Goal: Task Accomplishment & Management: Manage account settings

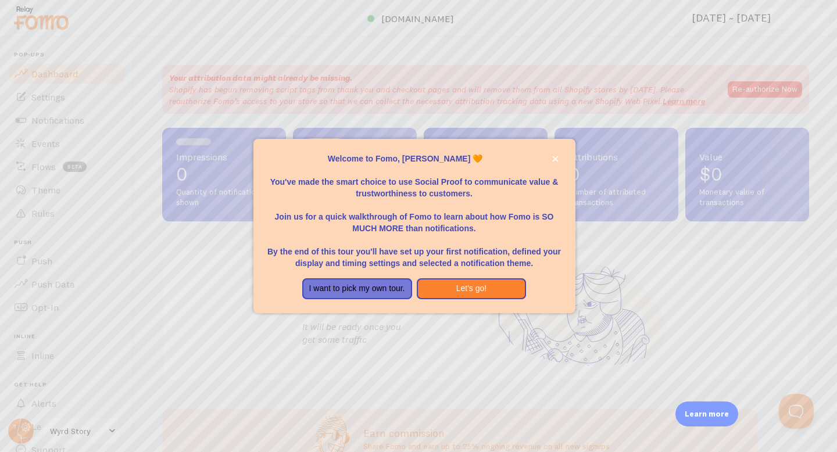
click at [438, 273] on div "Welcome to Fomo, David Woodworth 🧡You&amp;#39;ve made the smart choice to use S…" at bounding box center [414, 273] width 322 height 9
click at [442, 288] on button "Let's go!" at bounding box center [472, 288] width 110 height 21
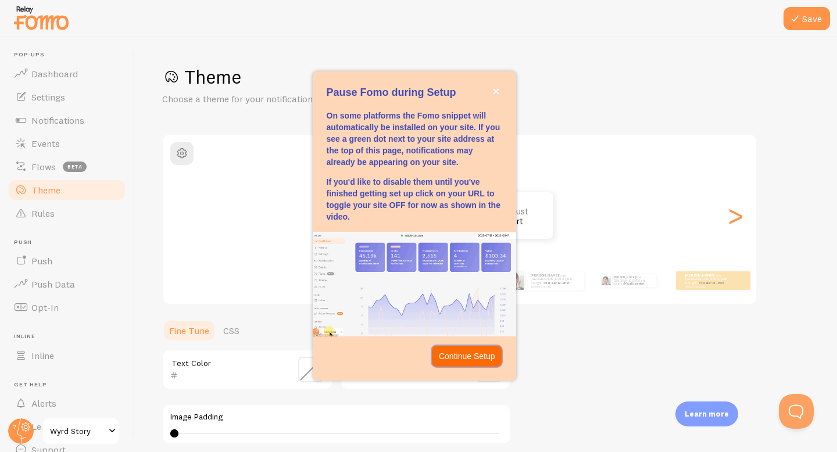
click at [471, 359] on p "Continue Setup" at bounding box center [467, 356] width 56 height 12
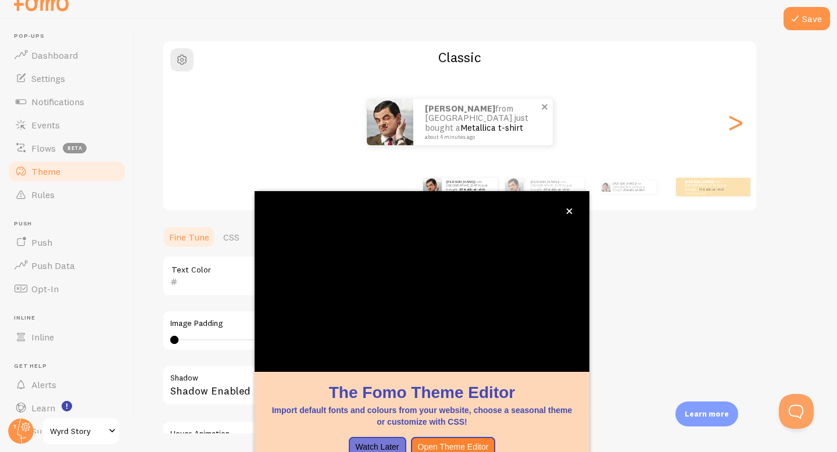
scroll to position [86, 0]
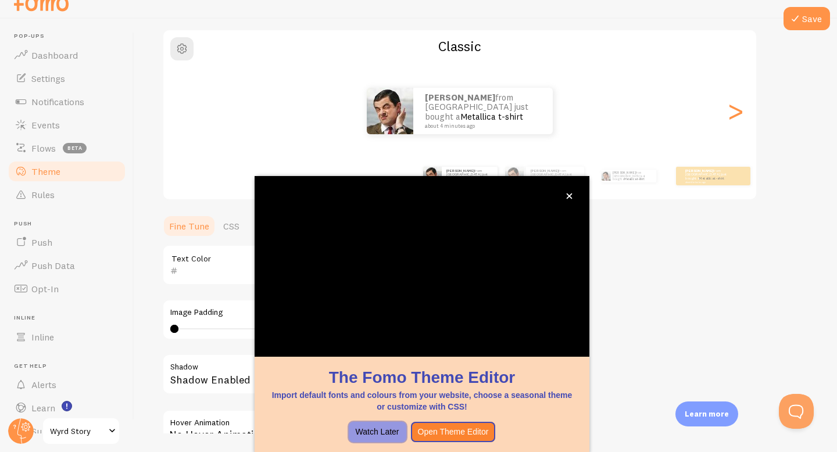
click at [375, 435] on button "Watch Later" at bounding box center [378, 432] width 58 height 21
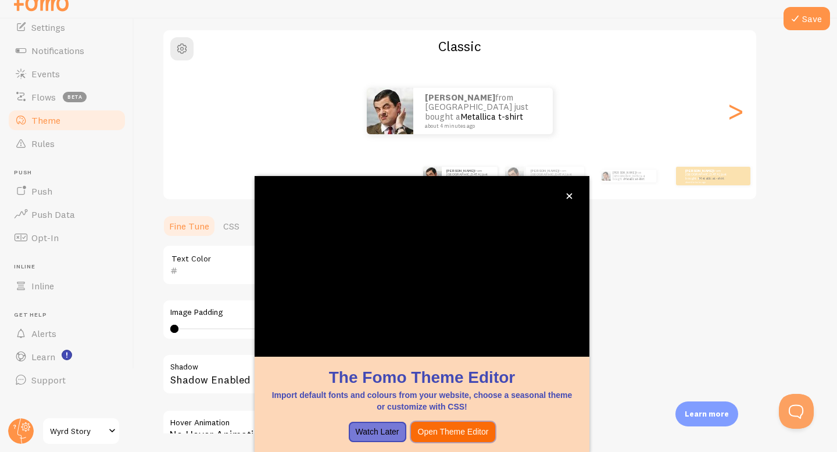
click at [447, 433] on button "Open Theme Editor" at bounding box center [453, 432] width 85 height 21
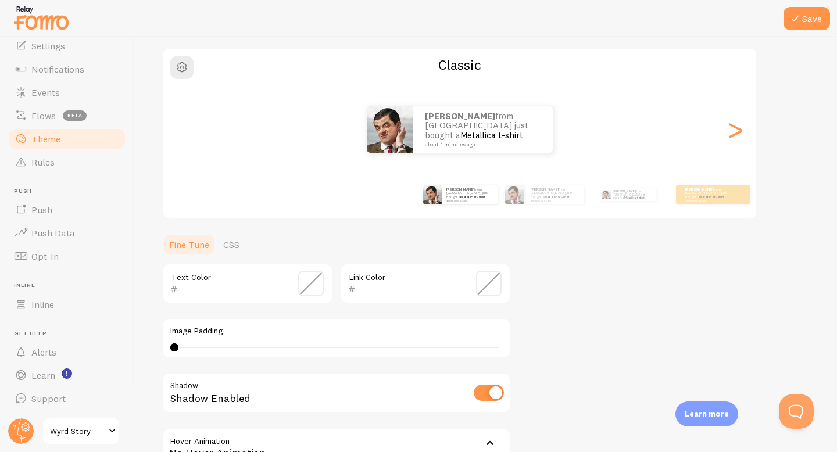
scroll to position [0, 0]
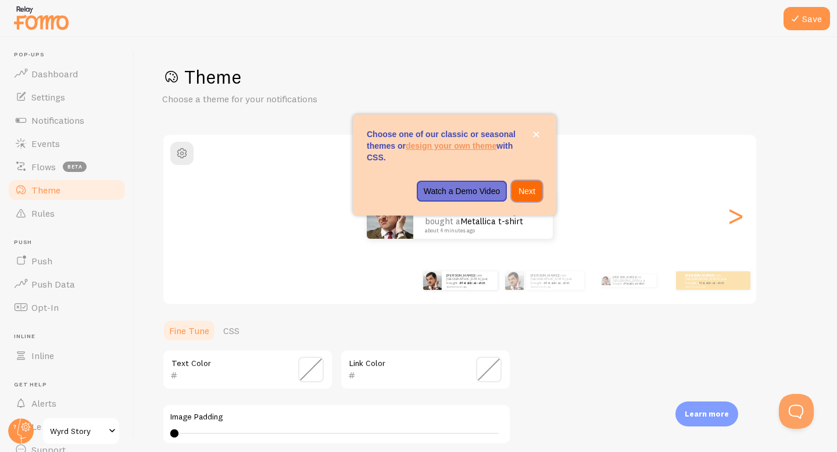
click at [518, 188] on p "Next" at bounding box center [526, 191] width 17 height 12
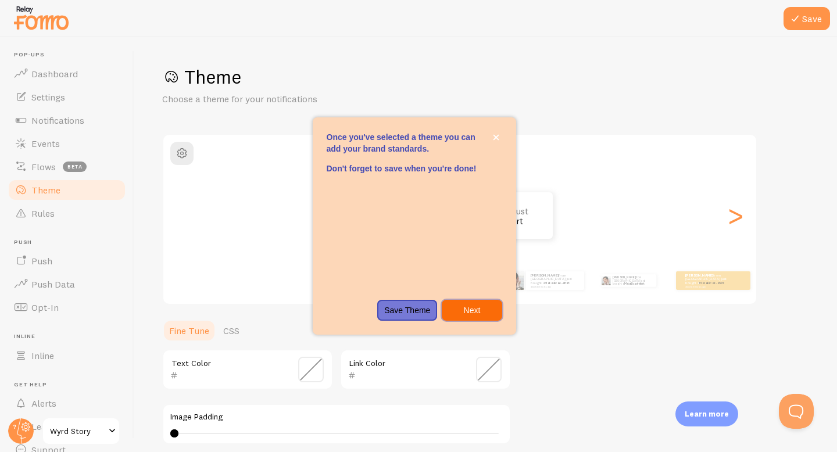
click at [486, 310] on p "Next" at bounding box center [472, 310] width 46 height 12
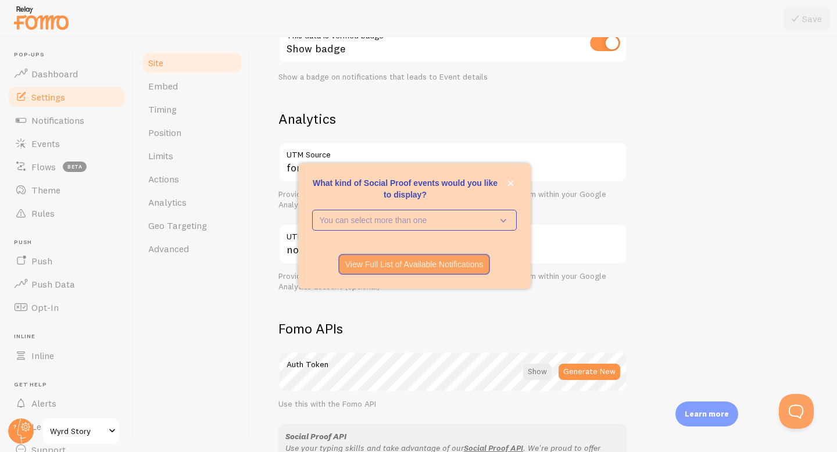
scroll to position [391, 0]
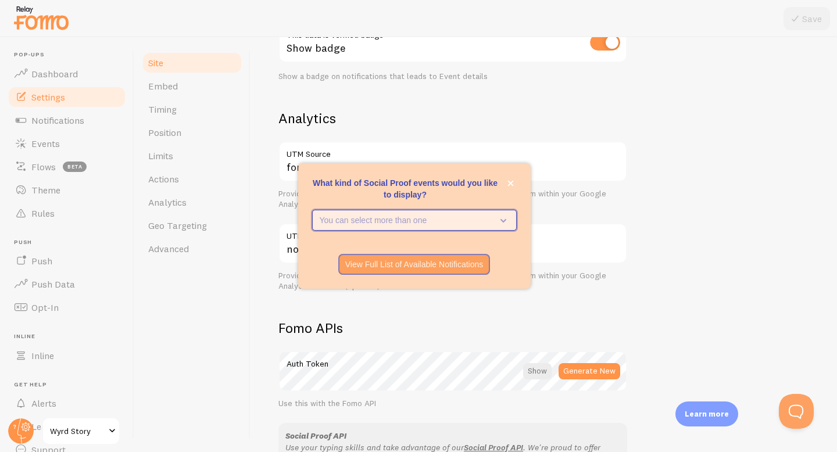
click at [481, 210] on button "You can select more than one" at bounding box center [414, 220] width 205 height 21
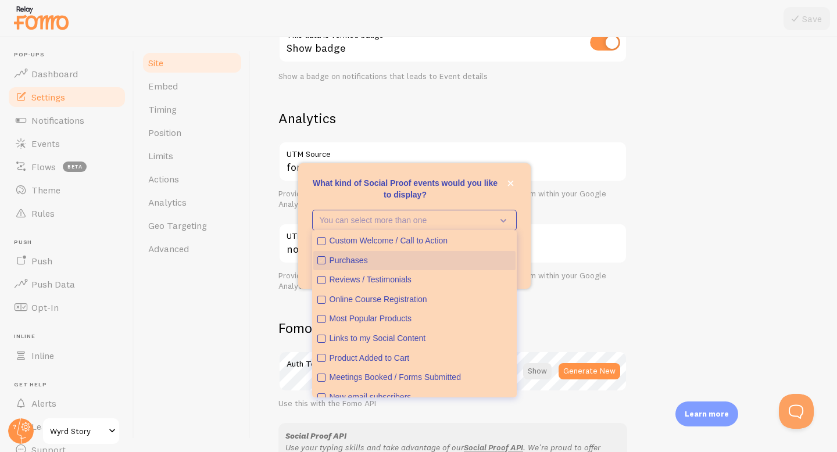
click at [403, 259] on div "Purchases" at bounding box center [420, 261] width 182 height 12
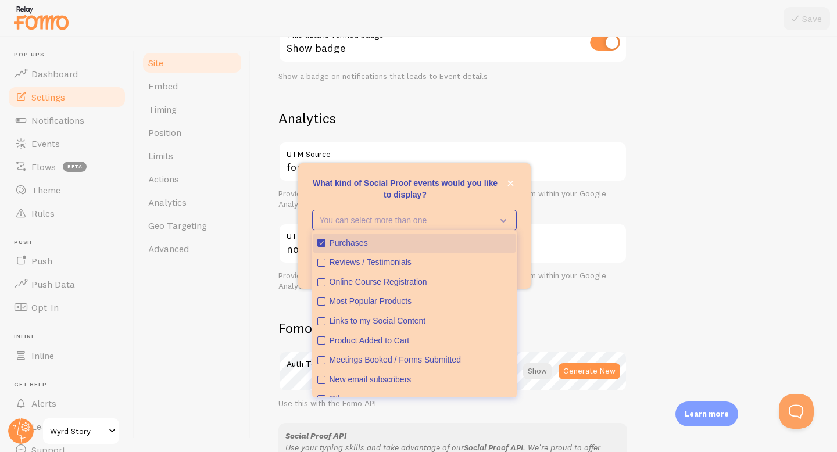
scroll to position [19, 0]
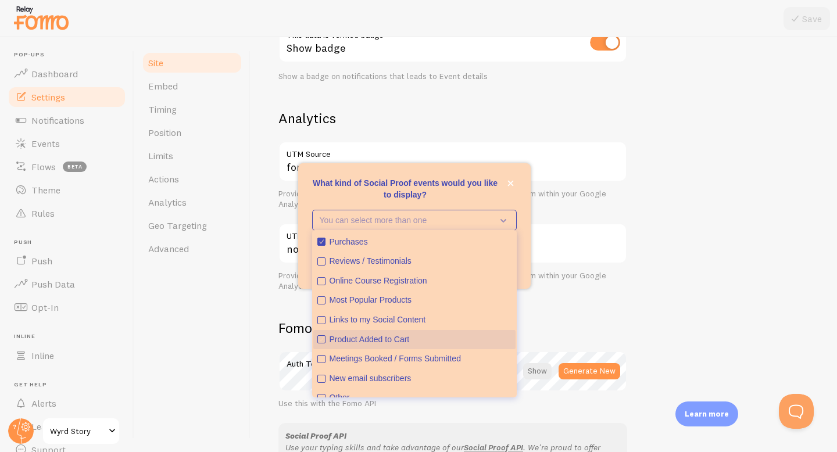
click at [401, 334] on div "Product Added to Cart" at bounding box center [420, 340] width 182 height 12
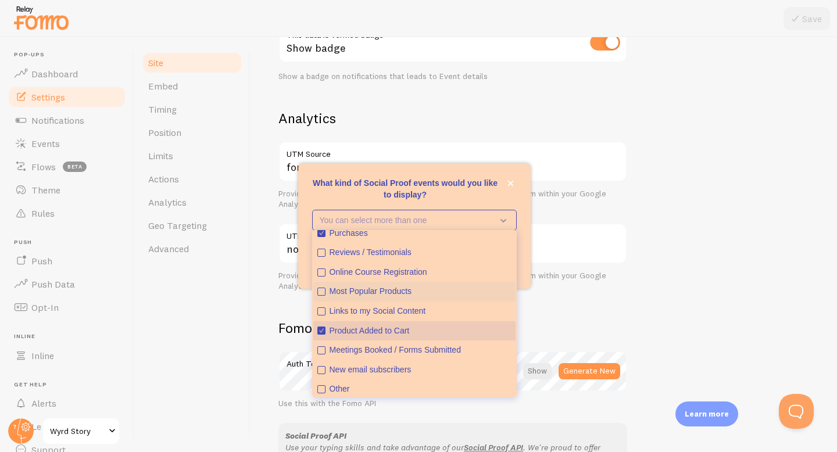
scroll to position [30, 0]
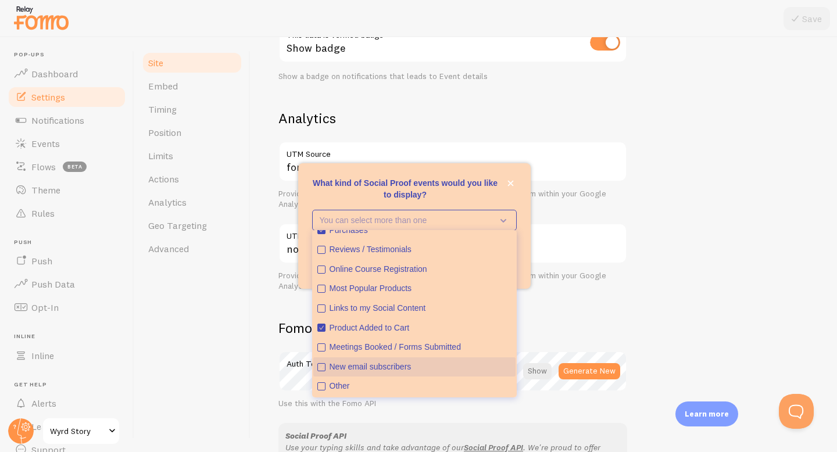
click at [403, 367] on div "New email subscribers" at bounding box center [420, 367] width 182 height 12
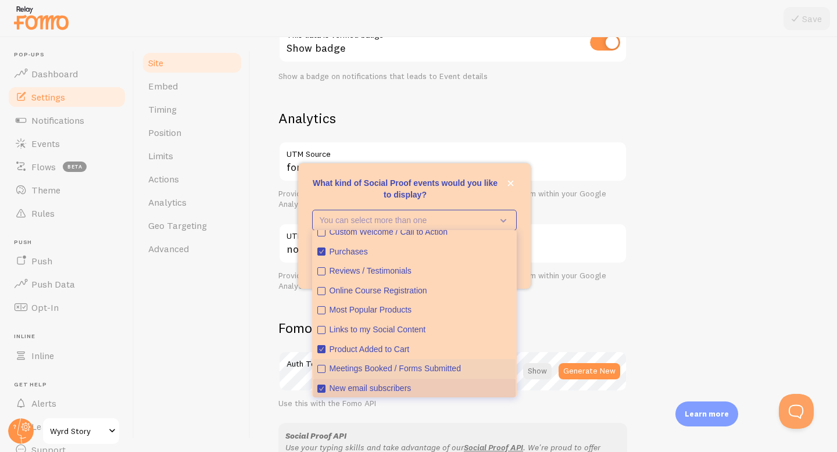
scroll to position [7, 0]
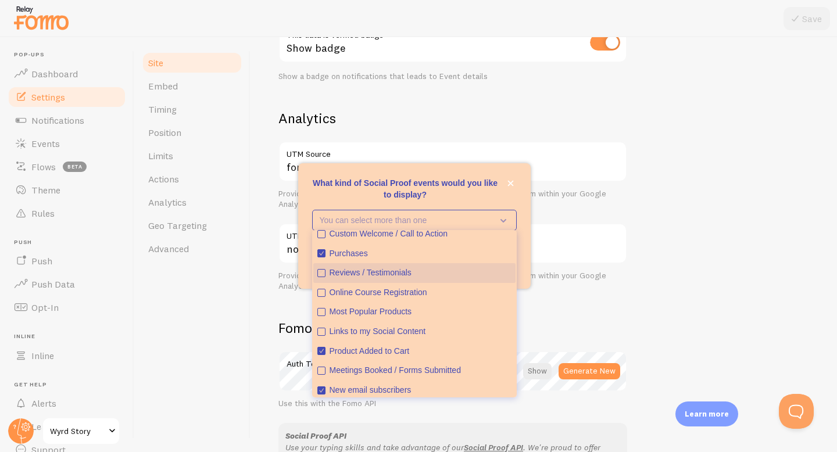
click at [428, 276] on div "Reviews / Testimonials" at bounding box center [420, 273] width 182 height 12
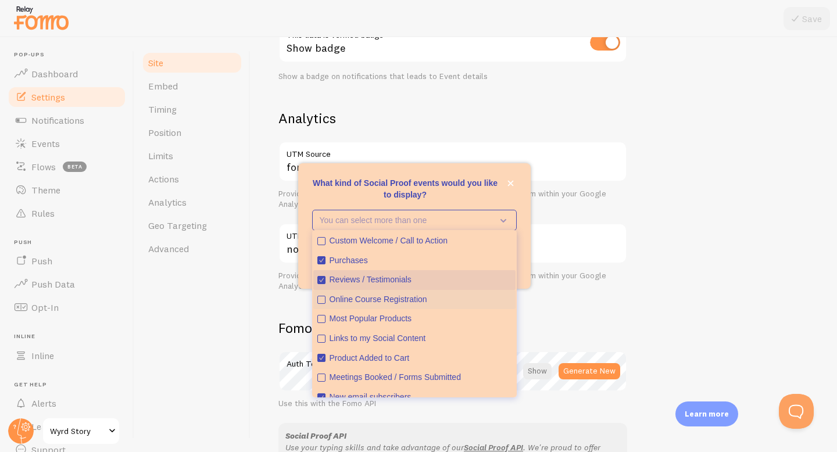
scroll to position [30, 0]
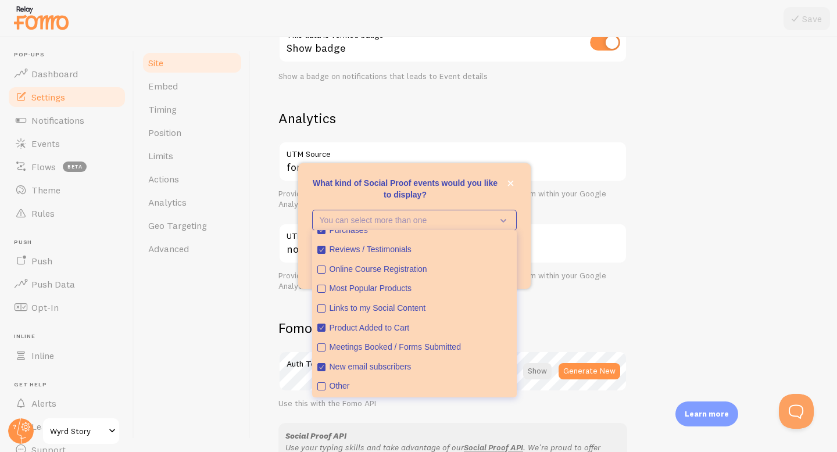
click at [471, 190] on p "What kind of Social Proof events would you like to display?" at bounding box center [414, 188] width 205 height 23
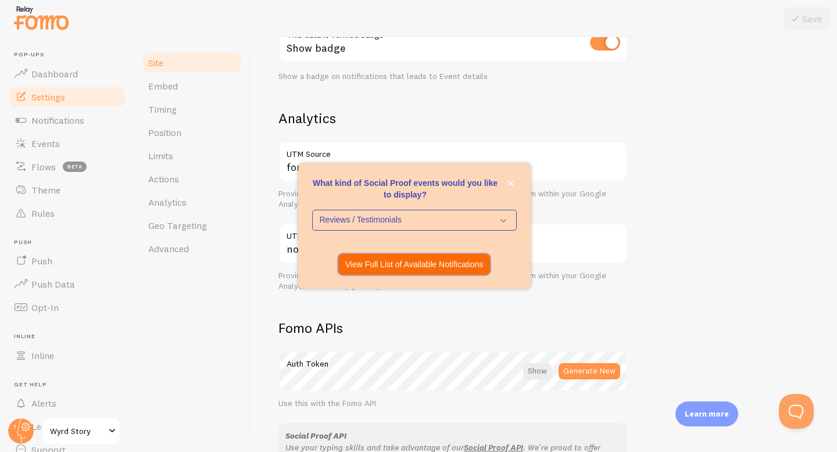
click at [454, 264] on p "View Full List of Available Notifications" at bounding box center [414, 265] width 138 height 12
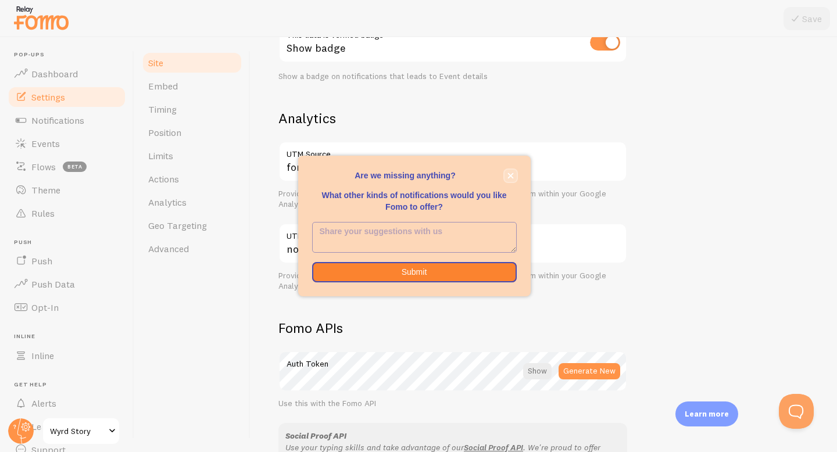
click at [510, 174] on icon "close," at bounding box center [510, 176] width 6 height 6
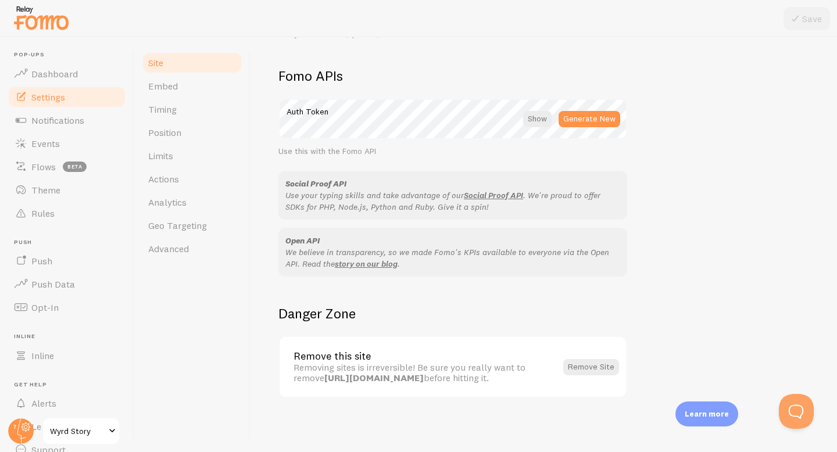
scroll to position [645, 0]
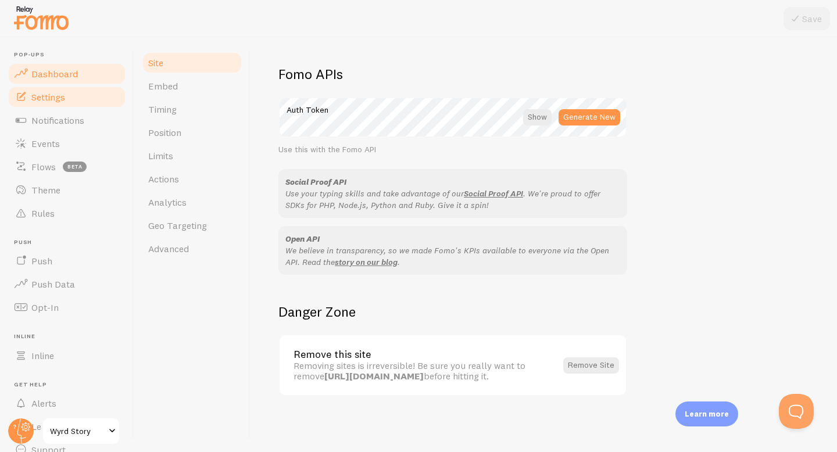
click at [60, 64] on link "Dashboard" at bounding box center [67, 73] width 120 height 23
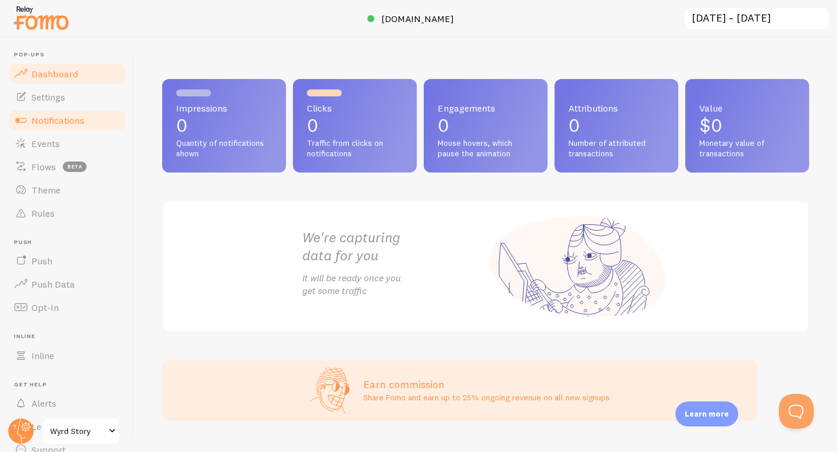
click at [91, 113] on link "Notifications" at bounding box center [67, 120] width 120 height 23
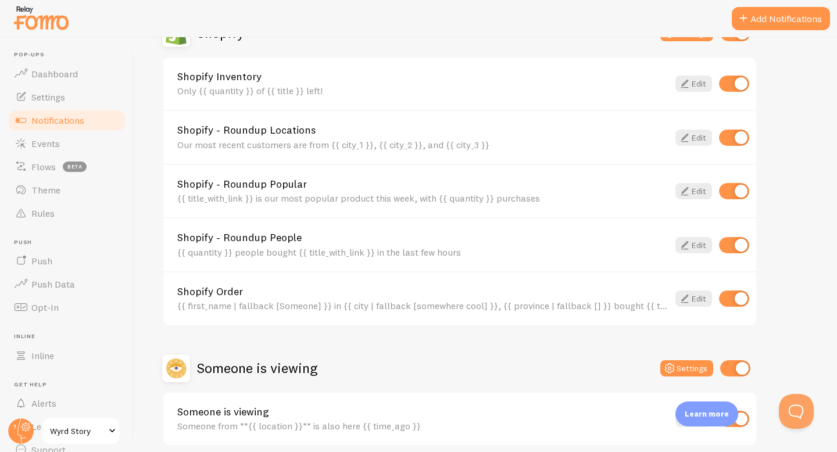
scroll to position [484, 0]
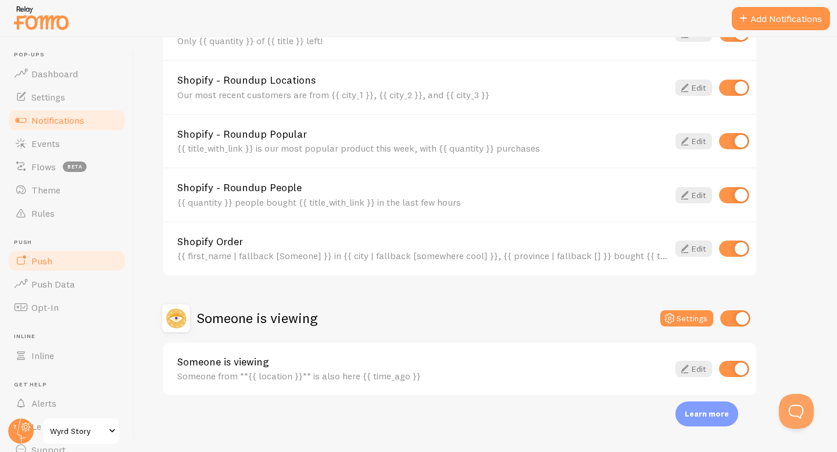
click at [41, 270] on link "Push" at bounding box center [67, 260] width 120 height 23
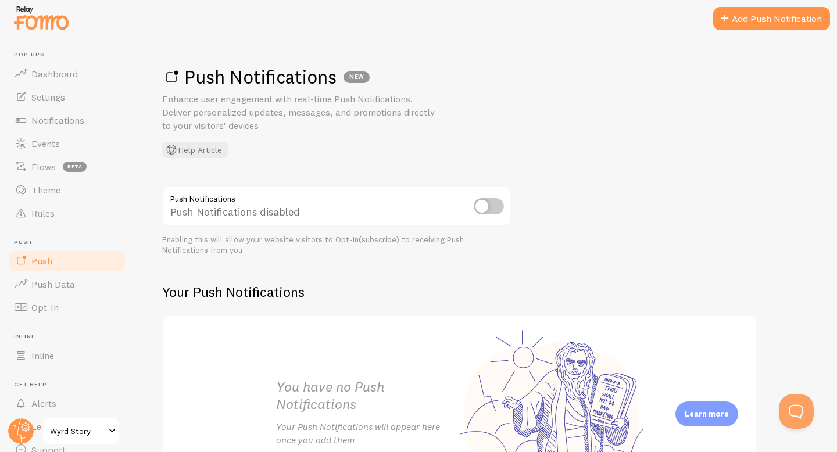
scroll to position [120, 0]
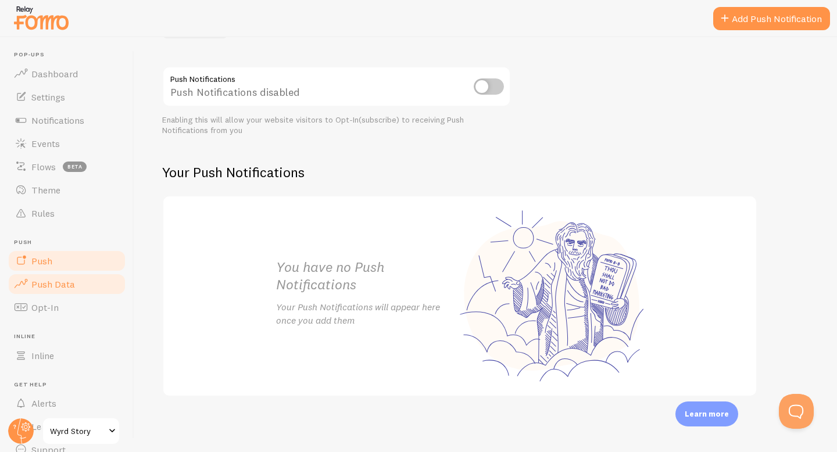
click at [41, 286] on span "Push Data" at bounding box center [53, 284] width 44 height 12
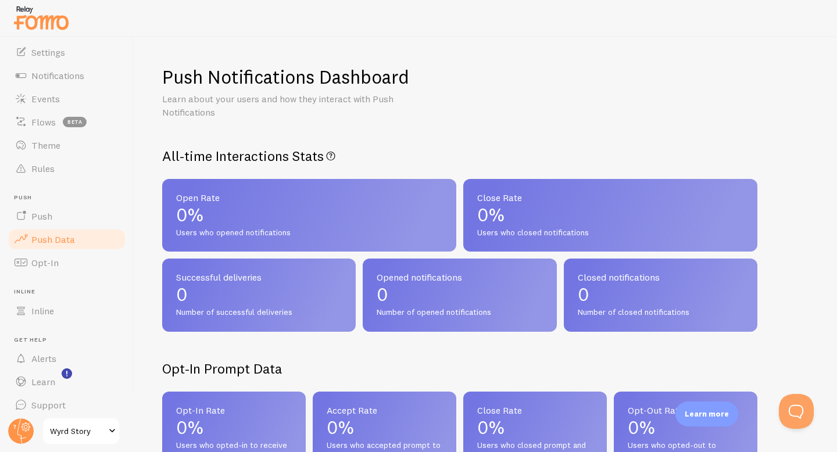
scroll to position [51, 0]
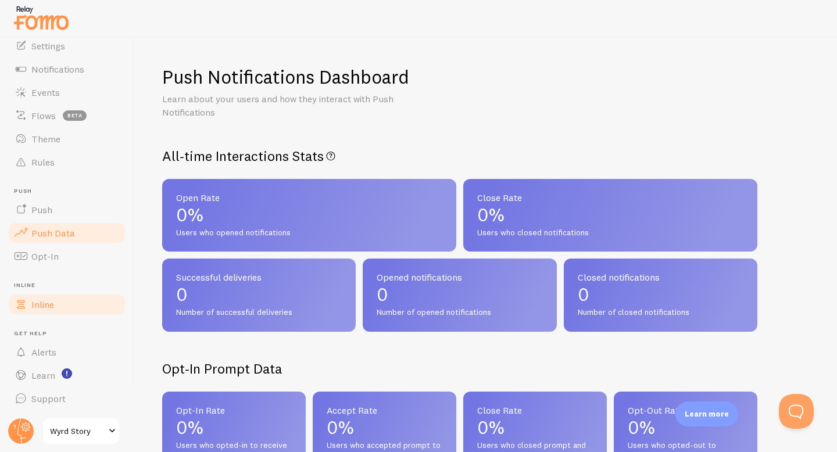
click at [65, 305] on link "Inline" at bounding box center [67, 304] width 120 height 23
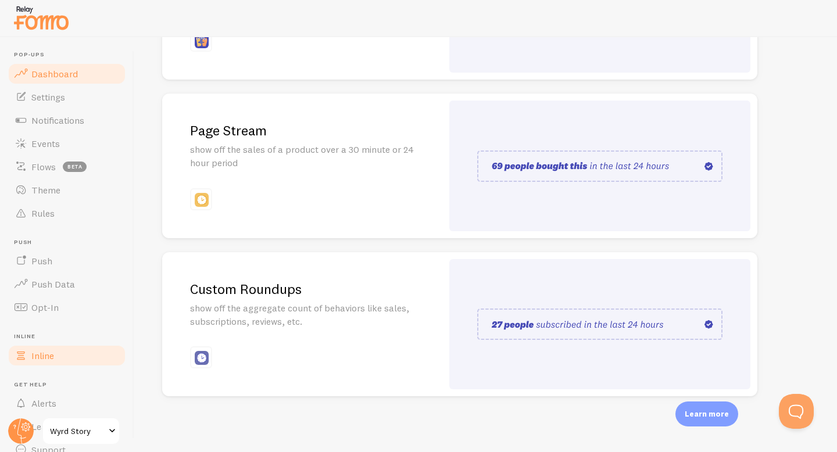
click at [77, 66] on link "Dashboard" at bounding box center [67, 73] width 120 height 23
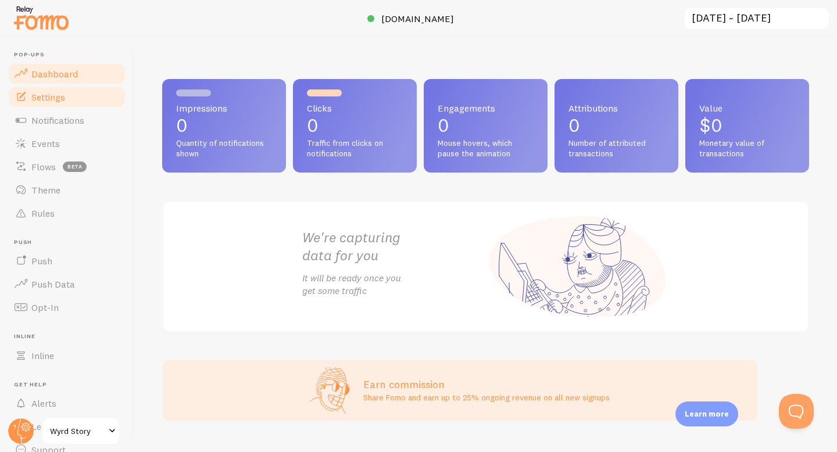
click at [68, 92] on link "Settings" at bounding box center [67, 96] width 120 height 23
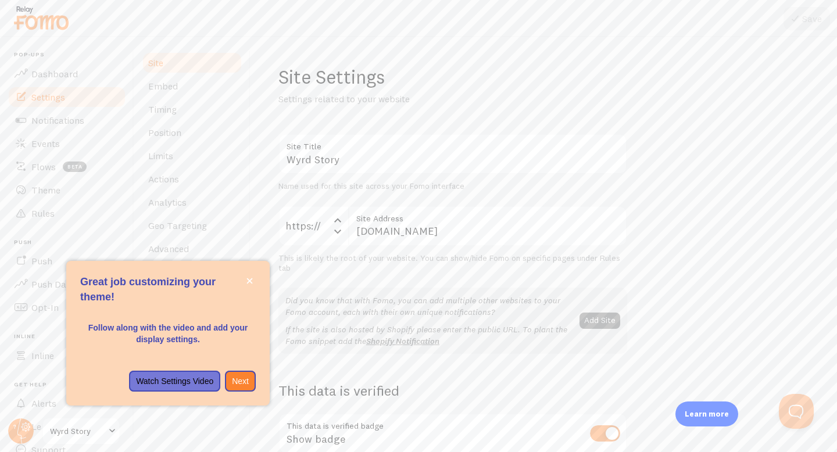
click at [205, 399] on div "Great job customizing your theme!" at bounding box center [167, 399] width 203 height 14
click at [172, 403] on div "Great job customizing your theme!" at bounding box center [167, 399] width 203 height 14
click at [181, 382] on p "Watch Settings Video" at bounding box center [174, 381] width 77 height 12
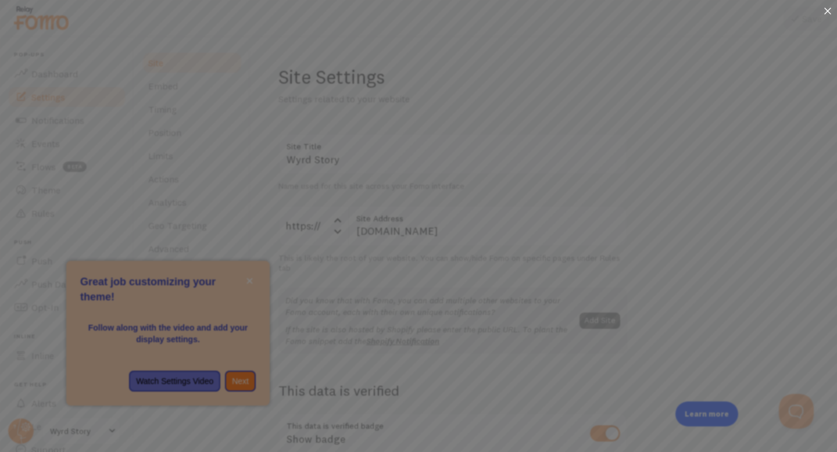
click at [825, 6] on div at bounding box center [827, 12] width 19 height 24
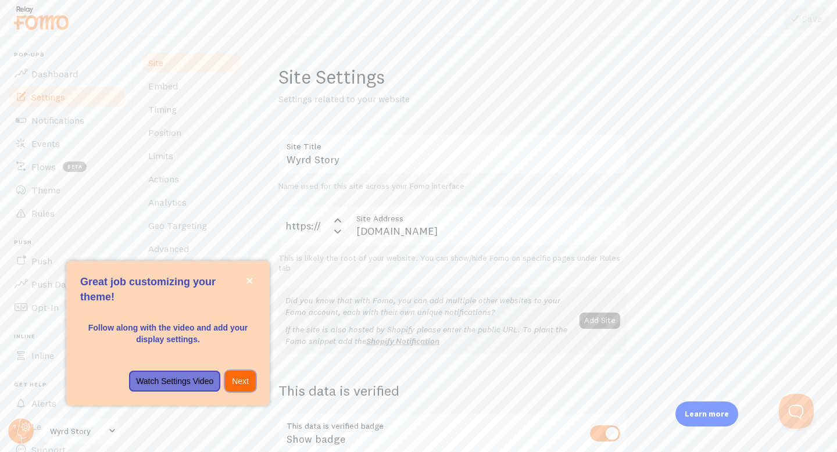
click at [249, 375] on button "Next" at bounding box center [240, 381] width 31 height 21
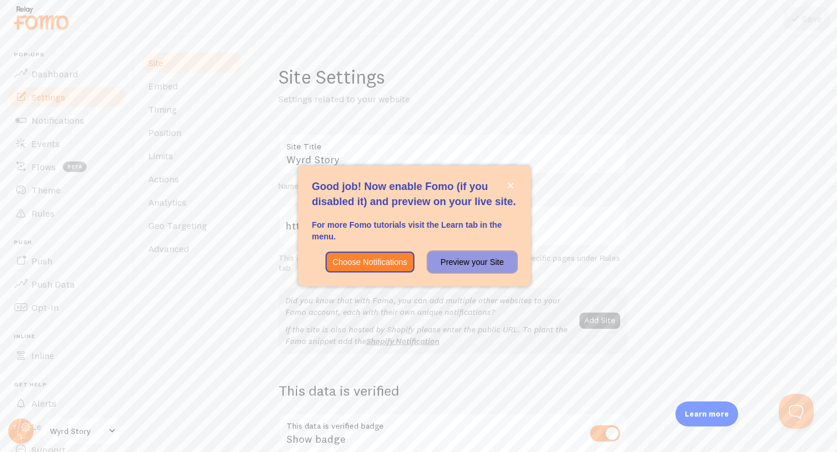
click at [498, 260] on p "Preview your Site" at bounding box center [472, 262] width 74 height 12
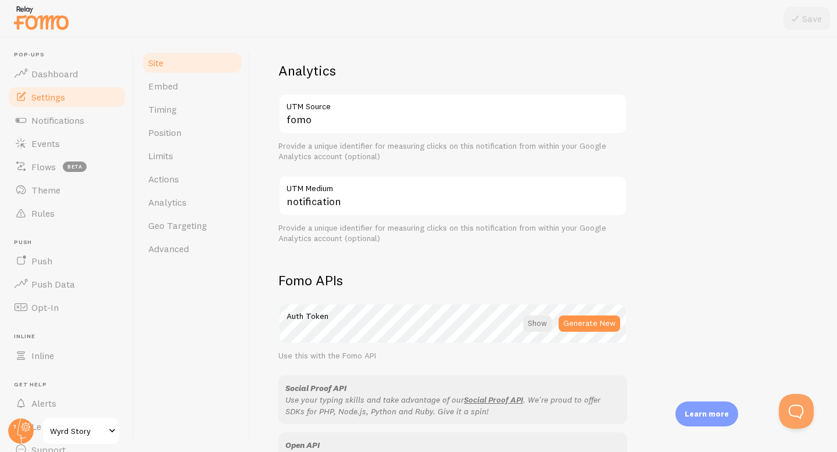
scroll to position [645, 0]
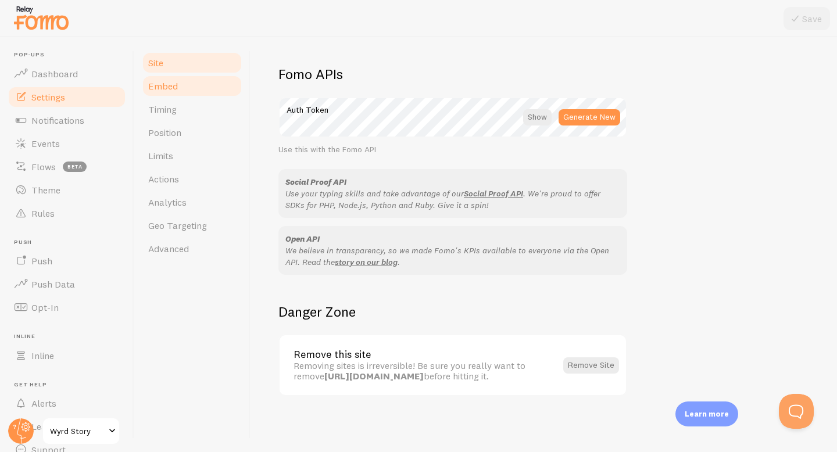
click at [169, 87] on span "Embed" at bounding box center [163, 86] width 30 height 12
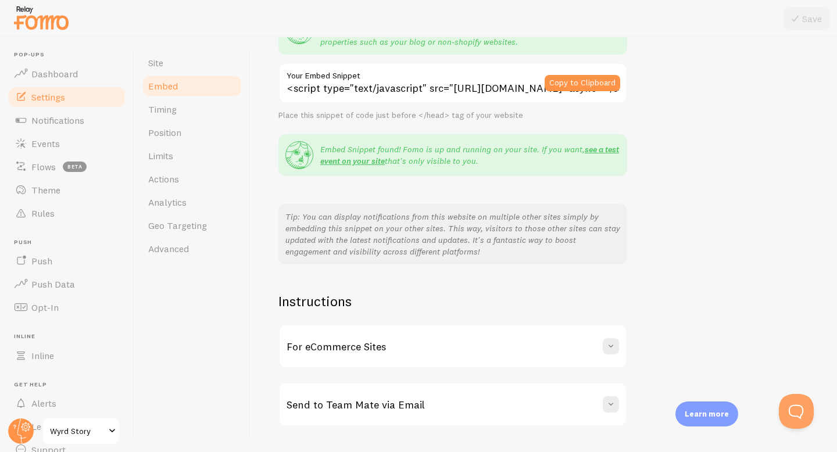
scroll to position [171, 0]
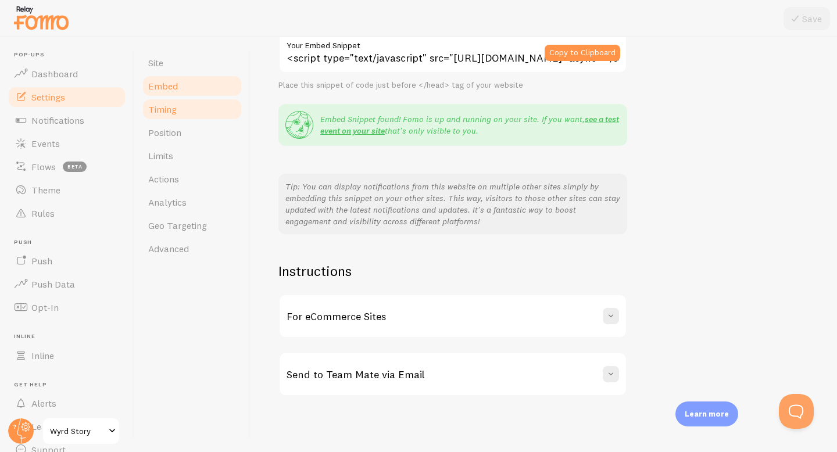
click at [182, 99] on link "Timing" at bounding box center [192, 109] width 102 height 23
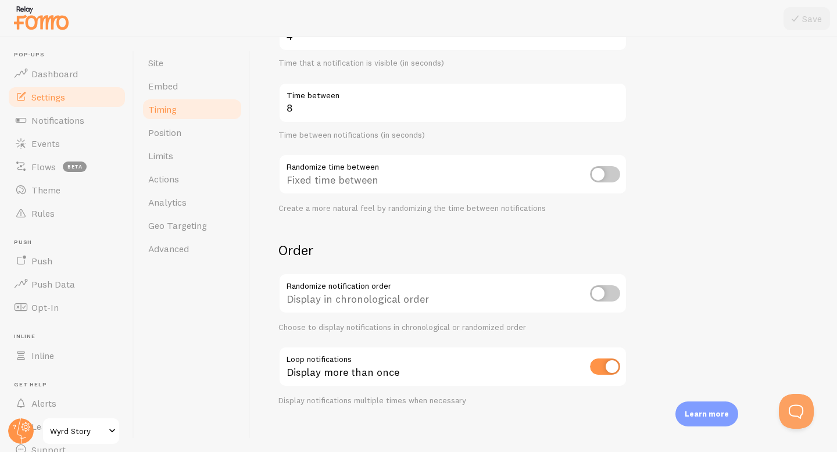
scroll to position [236, 0]
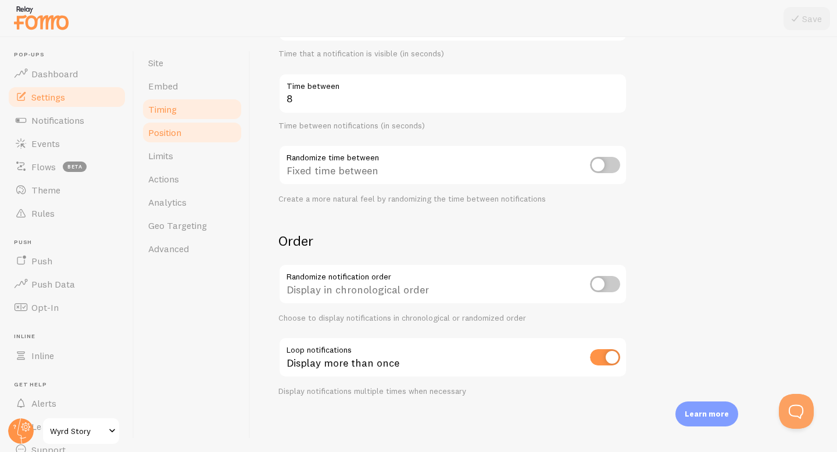
click at [200, 136] on link "Position" at bounding box center [192, 132] width 102 height 23
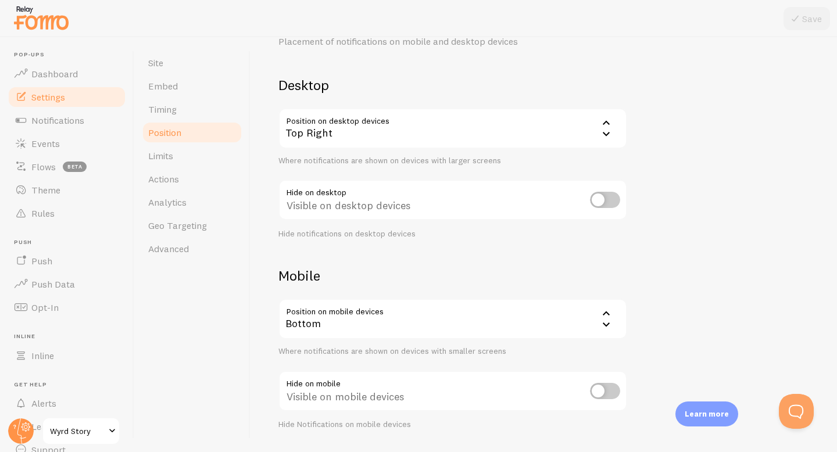
scroll to position [91, 0]
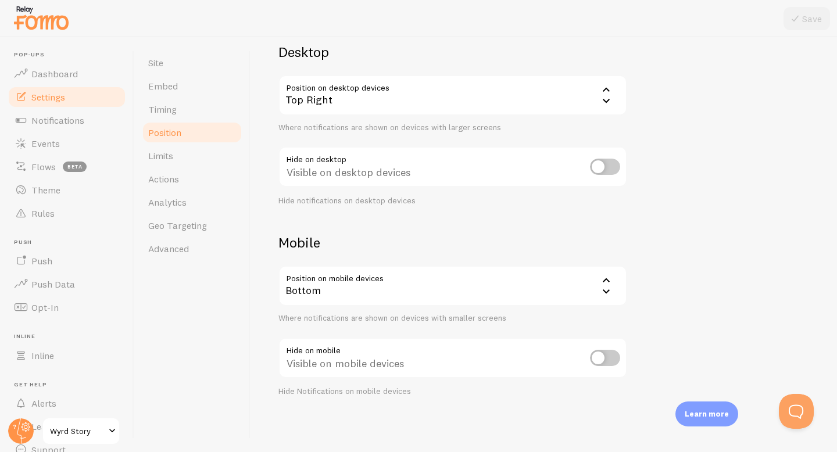
click at [467, 285] on div "Bottom" at bounding box center [452, 286] width 349 height 41
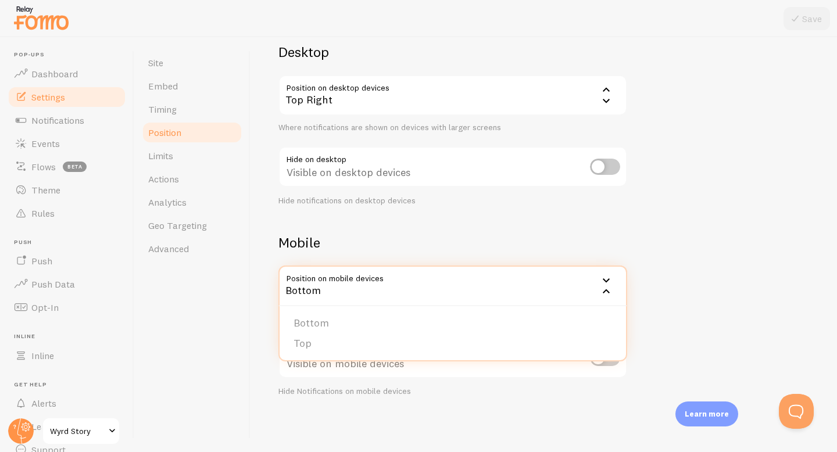
click at [672, 217] on div "Devices & Position Placement of notifications on mobile and desktop devices Des…" at bounding box center [543, 185] width 530 height 422
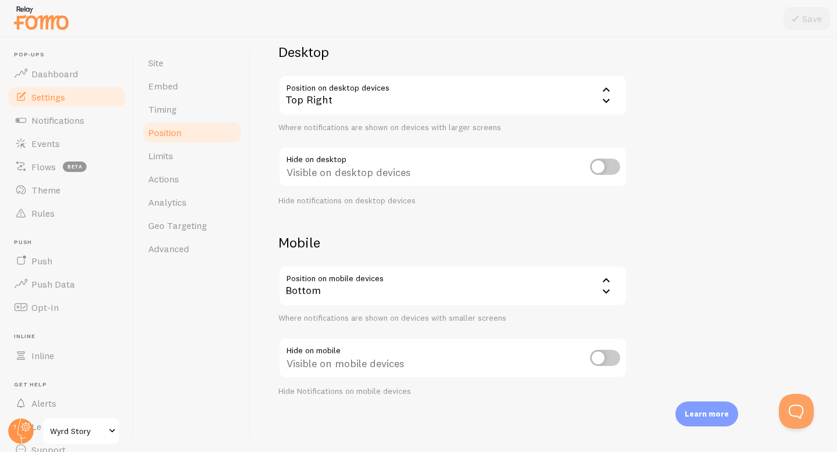
click at [109, 429] on span at bounding box center [112, 431] width 14 height 14
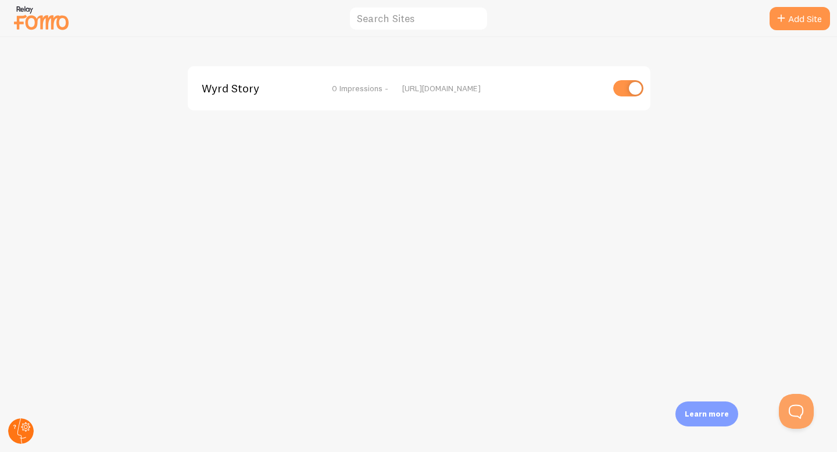
click at [24, 432] on circle at bounding box center [21, 431] width 26 height 26
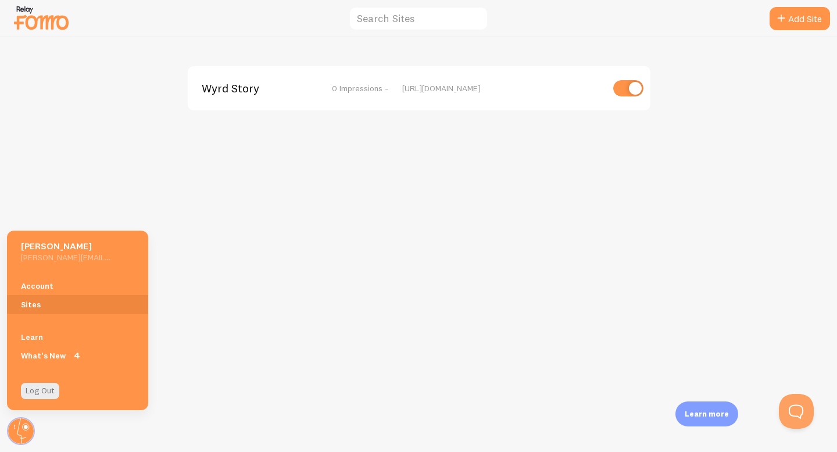
click at [207, 167] on div "Wyrd Story 0 Impressions - [URL][DOMAIN_NAME]" at bounding box center [419, 244] width 836 height 415
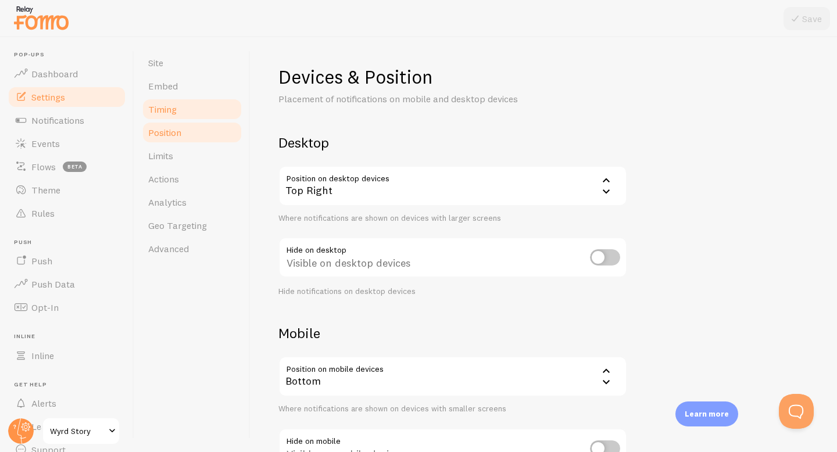
click at [189, 119] on link "Timing" at bounding box center [192, 109] width 102 height 23
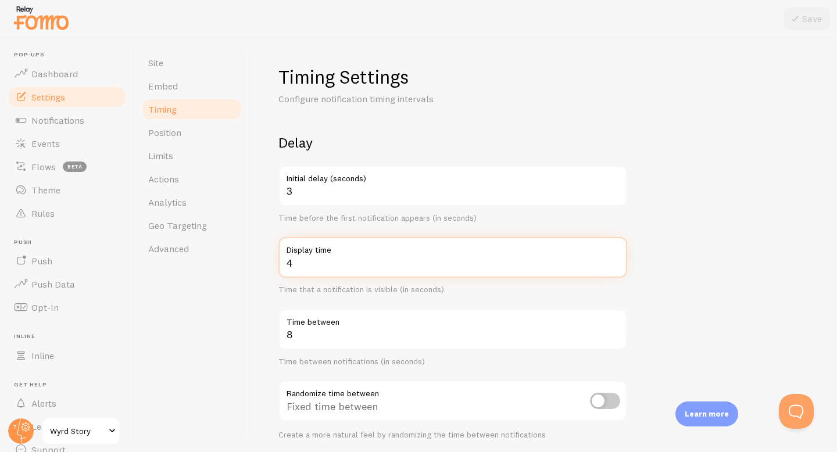
drag, startPoint x: 319, startPoint y: 268, endPoint x: 263, endPoint y: 268, distance: 56.4
click at [263, 268] on div "Timing Settings Configure notification timing intervals Delay 3 Initial delay (…" at bounding box center [543, 244] width 586 height 415
type input "6"
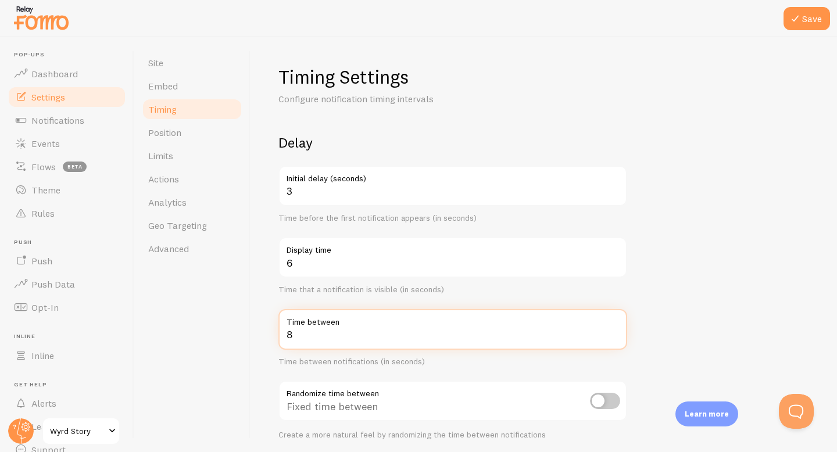
drag, startPoint x: 296, startPoint y: 337, endPoint x: 226, endPoint y: 337, distance: 70.3
click at [226, 337] on div "Site Embed Timing Position Limits Actions Analytics Geo Targeting Advanced Timi…" at bounding box center [485, 244] width 702 height 415
type input "15"
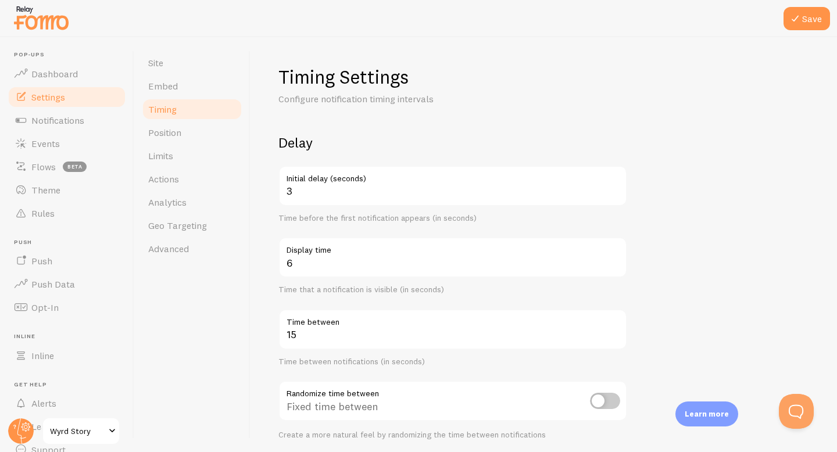
click at [765, 249] on form "Delay 3 Initial delay (seconds) Time before the first notification appears (in …" at bounding box center [543, 383] width 530 height 498
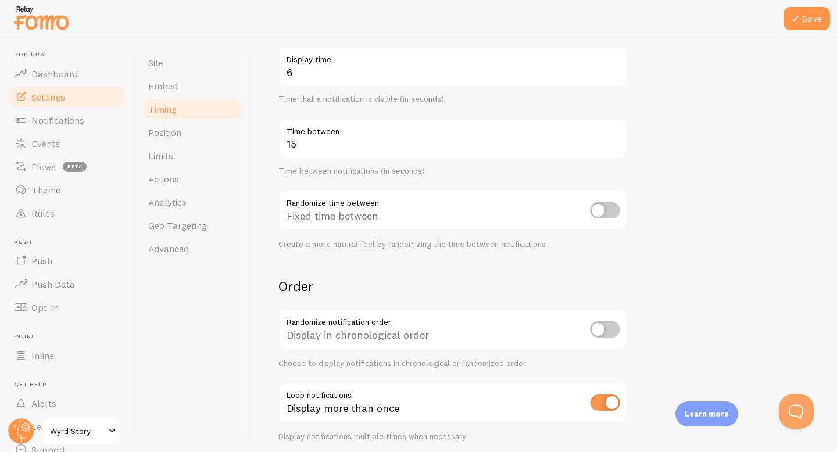
scroll to position [236, 0]
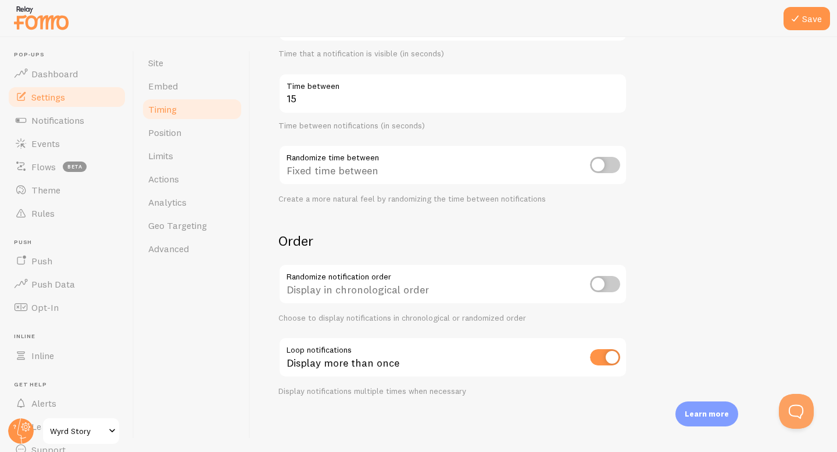
click at [750, 259] on form "Delay 3 Initial delay (seconds) Time before the first notification appears (in …" at bounding box center [543, 147] width 530 height 498
click at [820, 24] on button "Save" at bounding box center [806, 18] width 46 height 23
click at [198, 136] on link "Position" at bounding box center [192, 132] width 102 height 23
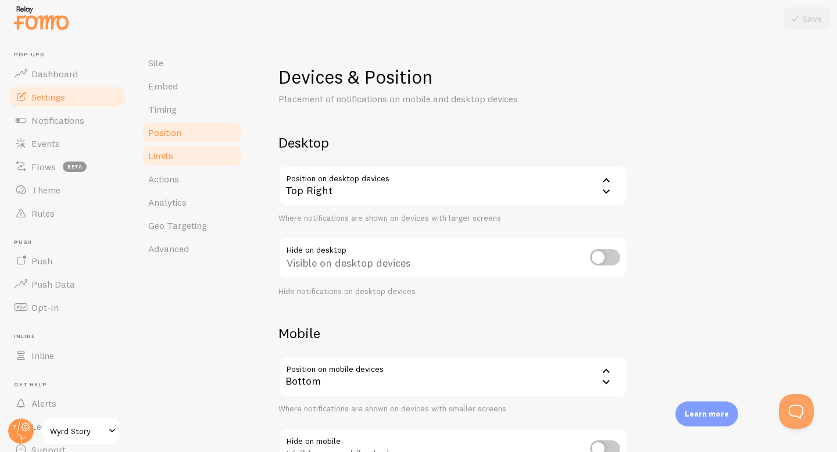
click at [195, 153] on link "Limits" at bounding box center [192, 155] width 102 height 23
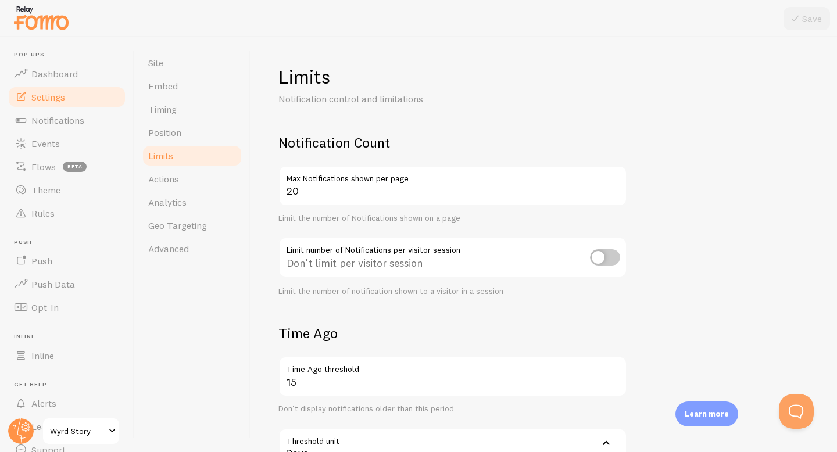
click at [605, 257] on input "checkbox" at bounding box center [605, 257] width 30 height 16
checkbox input "true"
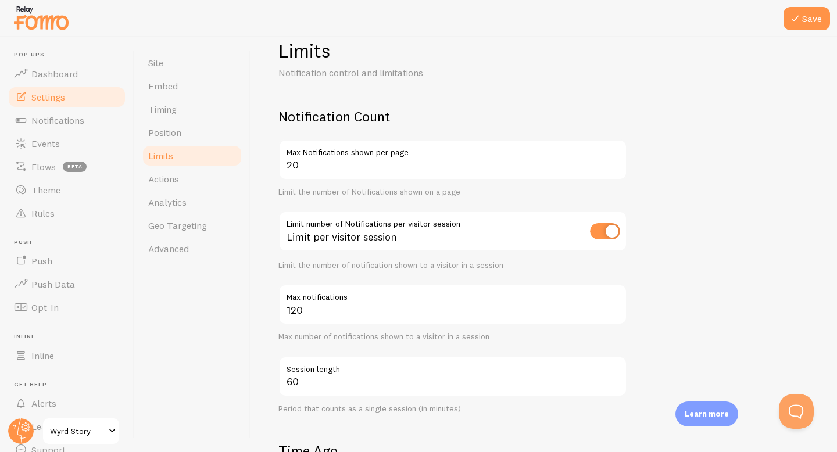
scroll to position [49, 0]
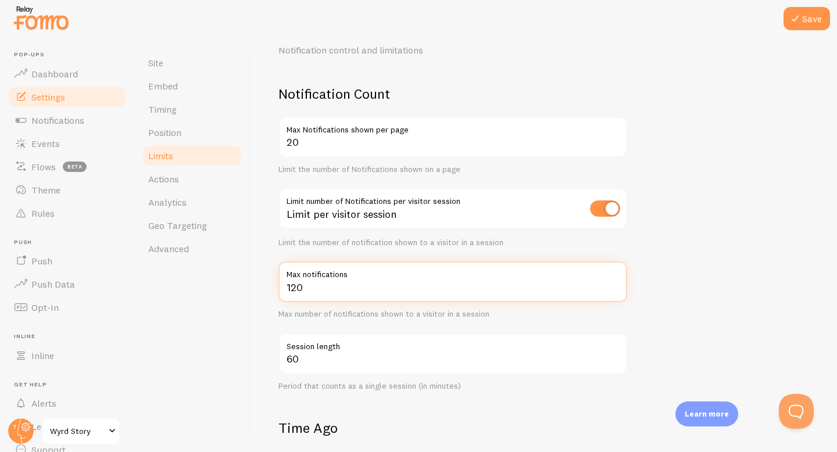
click at [507, 293] on input "120" at bounding box center [452, 281] width 349 height 41
drag, startPoint x: 510, startPoint y: 293, endPoint x: 195, endPoint y: 289, distance: 314.4
click at [195, 289] on div "Site Embed Timing Position Limits Actions Analytics Geo Targeting Advanced Limi…" at bounding box center [485, 244] width 702 height 415
type input "20"
click at [673, 213] on form "Notification Count 20 Max Notifications shown per page Limit the number of Noti…" at bounding box center [543, 427] width 530 height 685
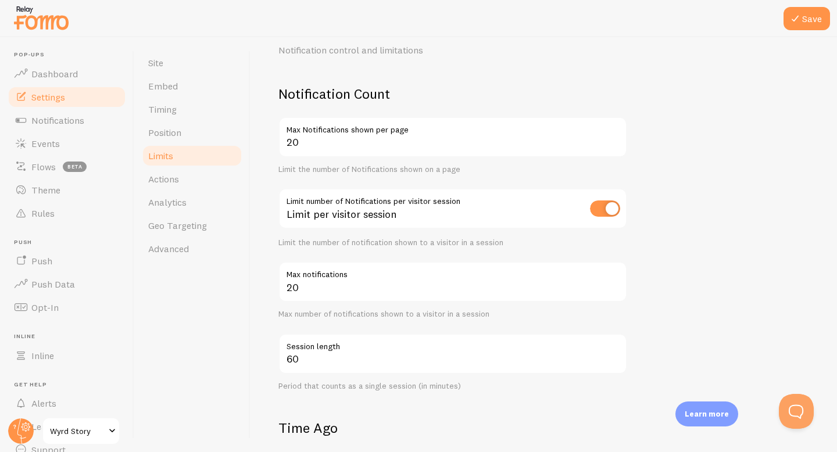
click at [723, 268] on form "Notification Count 20 Max Notifications shown per page Limit the number of Noti…" at bounding box center [543, 427] width 530 height 685
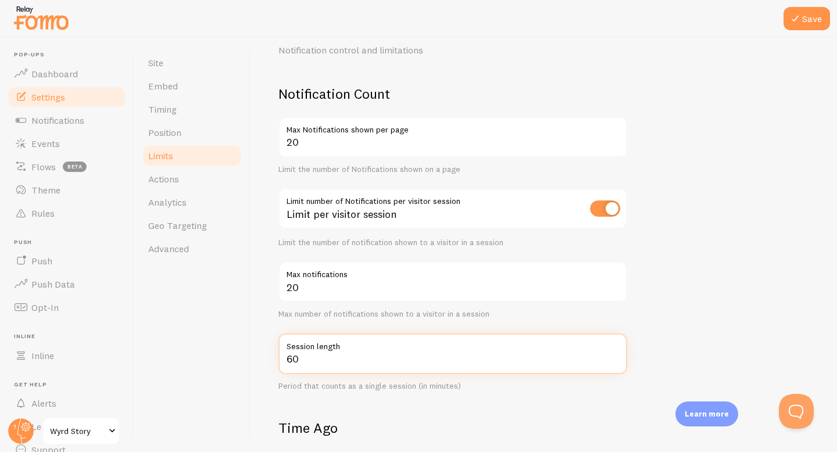
drag, startPoint x: 399, startPoint y: 361, endPoint x: 150, endPoint y: 361, distance: 248.1
click at [150, 361] on div "Site Embed Timing Position Limits Actions Analytics Geo Targeting Advanced Limi…" at bounding box center [485, 244] width 702 height 415
type input "10"
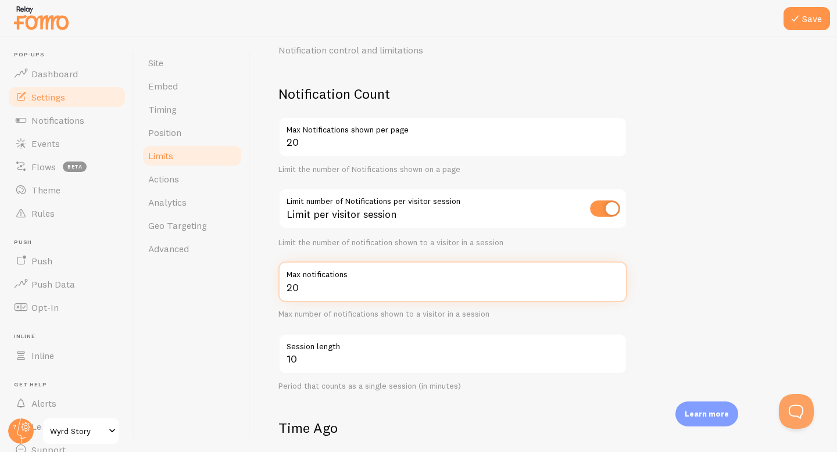
click at [708, 296] on form "Notification Count 20 Max Notifications shown per page Limit the number of Noti…" at bounding box center [543, 427] width 530 height 685
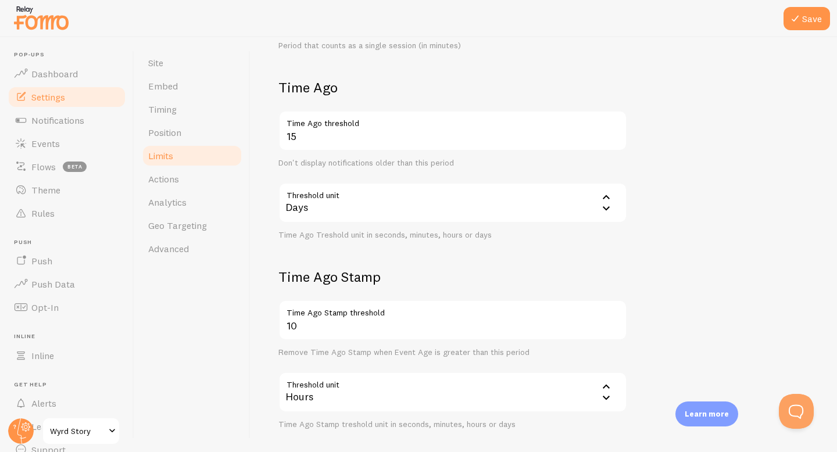
scroll to position [444, 0]
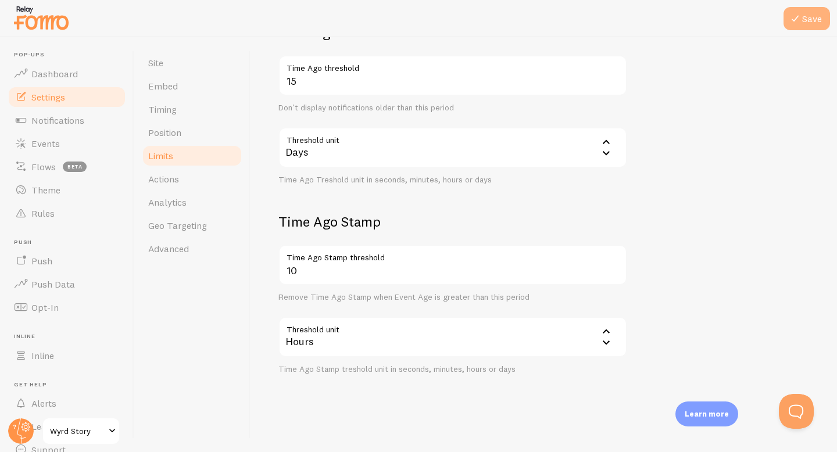
click at [794, 21] on icon at bounding box center [795, 19] width 14 height 14
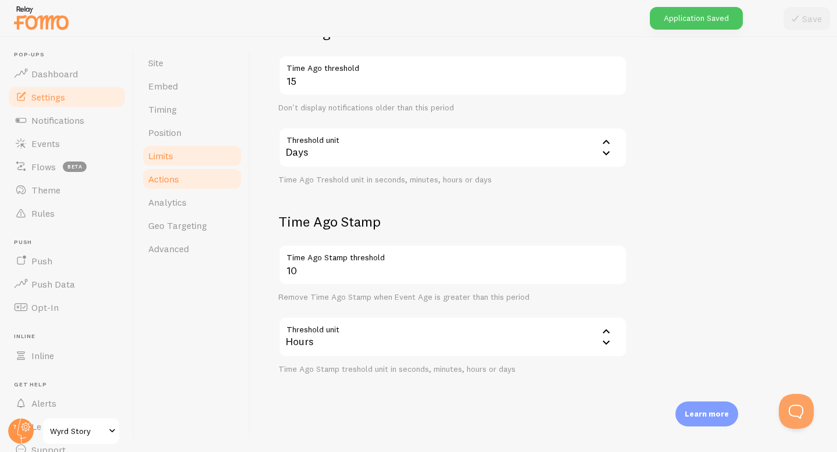
click at [186, 175] on link "Actions" at bounding box center [192, 178] width 102 height 23
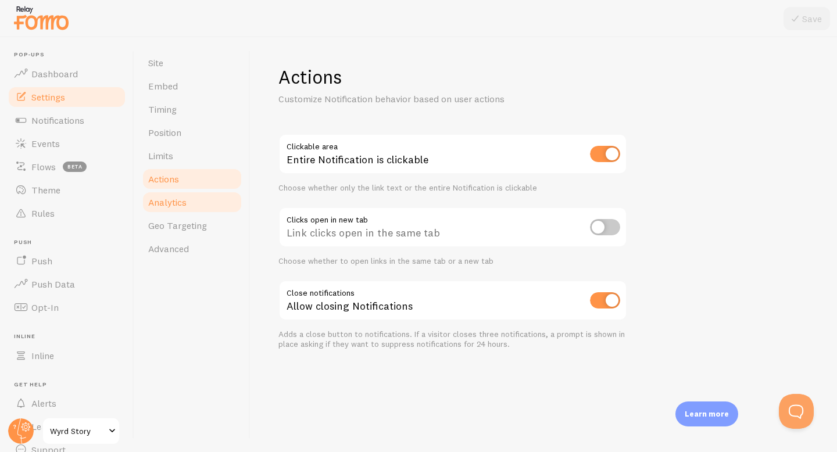
click at [199, 206] on link "Analytics" at bounding box center [192, 202] width 102 height 23
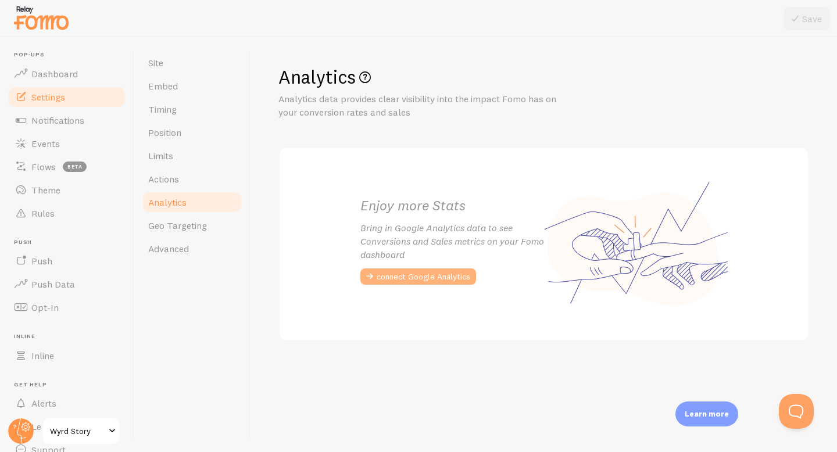
click at [426, 278] on button "connect Google Analytics" at bounding box center [418, 276] width 116 height 16
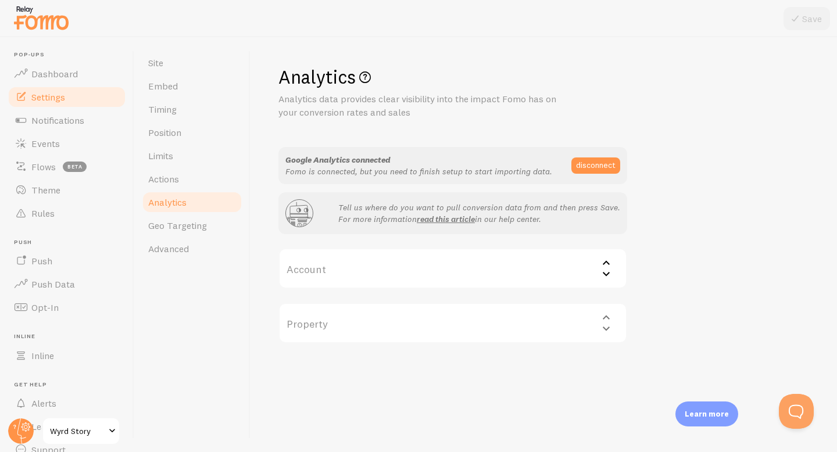
click at [573, 281] on label "Account" at bounding box center [452, 268] width 349 height 41
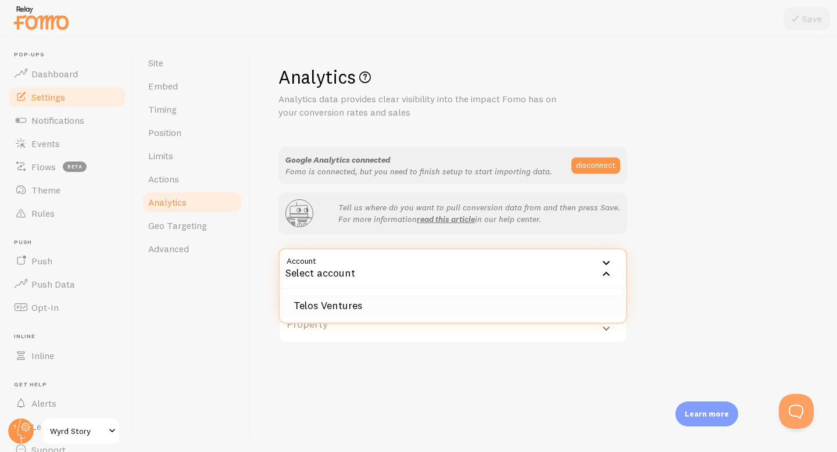
click at [555, 307] on li "Telos Ventures" at bounding box center [452, 306] width 346 height 20
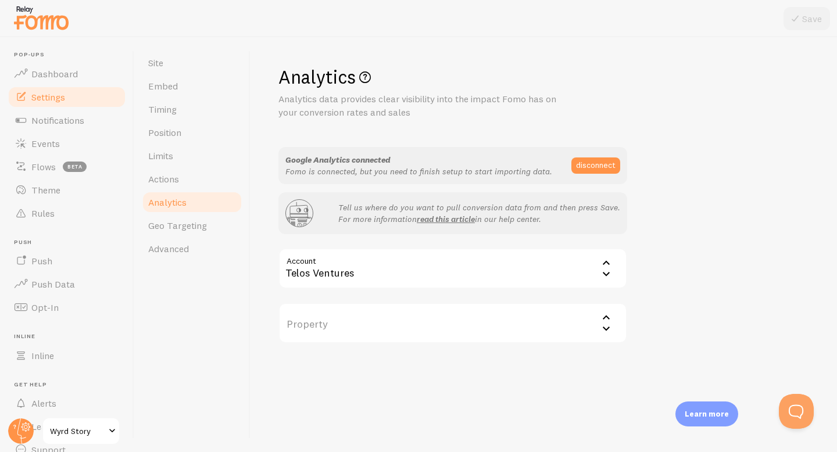
click at [546, 328] on label "Property" at bounding box center [452, 323] width 349 height 41
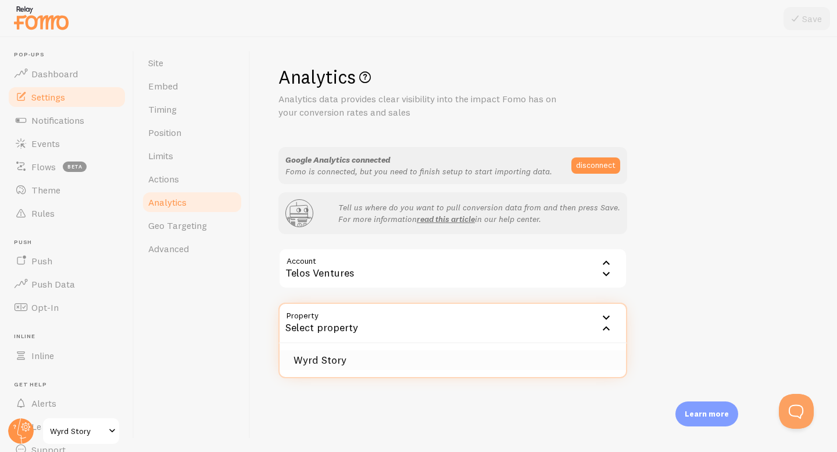
click at [528, 358] on li "Wyrd Story" at bounding box center [452, 360] width 346 height 20
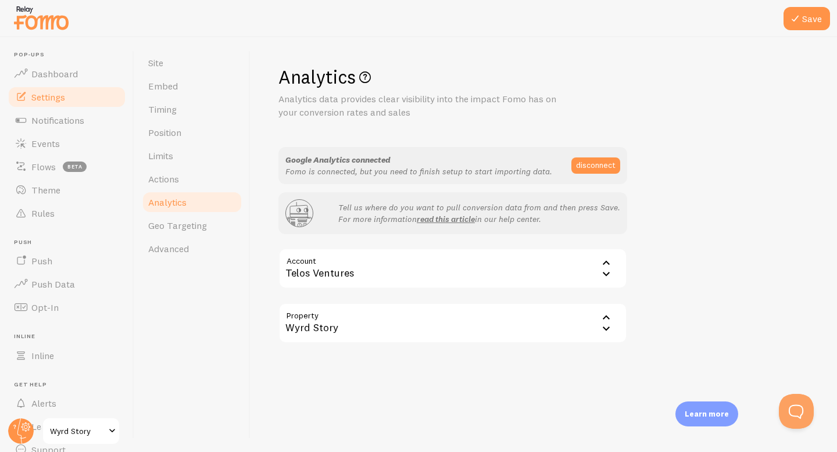
click at [687, 256] on div "Analytics Analytics data provides clear visibility into the impact Fomo has on …" at bounding box center [543, 204] width 530 height 278
click at [806, 17] on button "Save" at bounding box center [806, 18] width 46 height 23
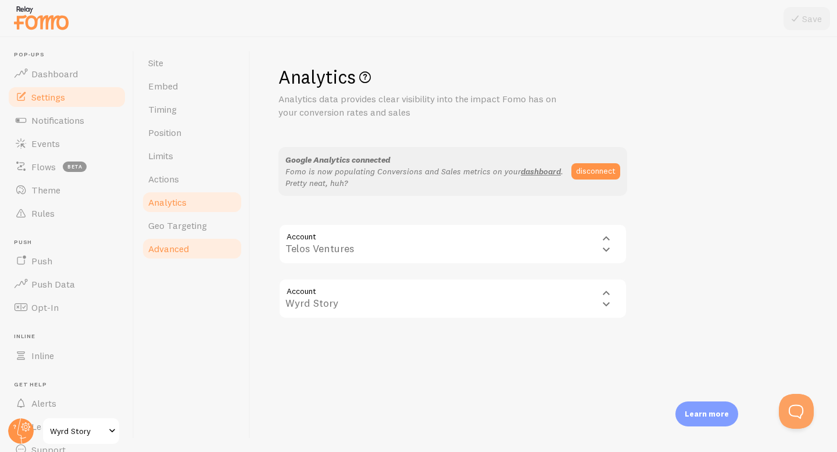
click at [216, 238] on link "Advanced" at bounding box center [192, 248] width 102 height 23
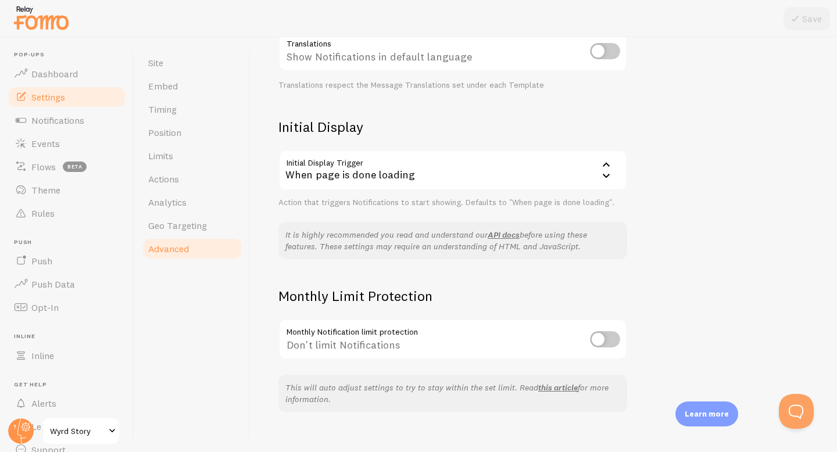
scroll to position [222, 0]
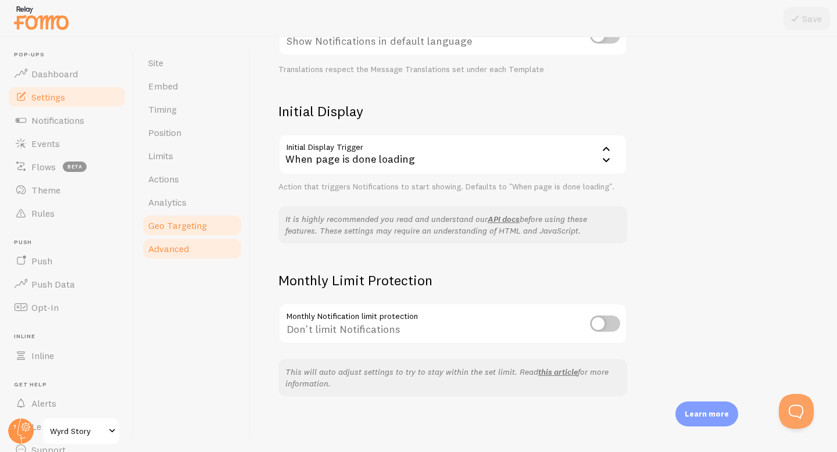
click at [213, 221] on link "Geo Targeting" at bounding box center [192, 225] width 102 height 23
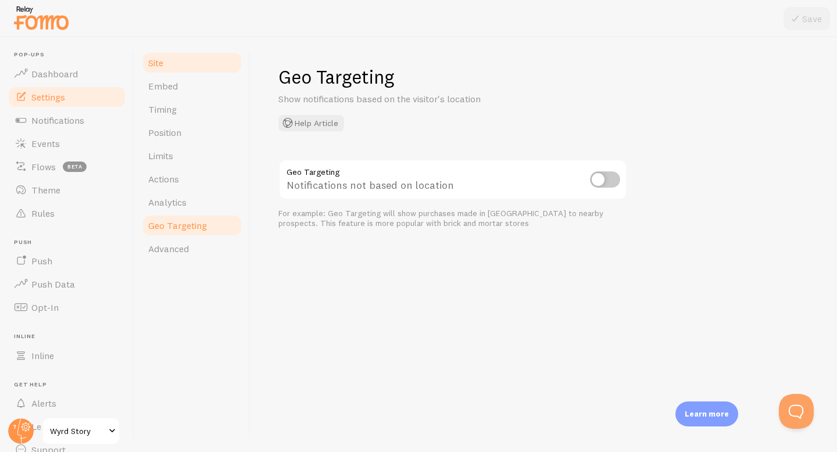
click at [180, 61] on link "Site" at bounding box center [192, 62] width 102 height 23
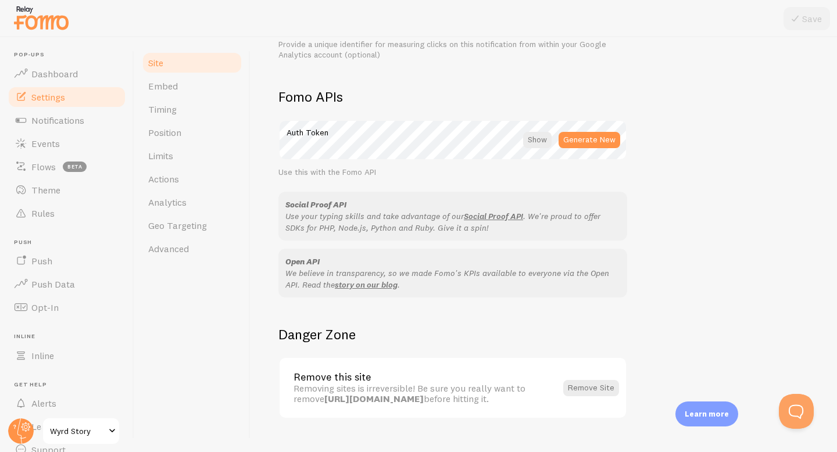
scroll to position [645, 0]
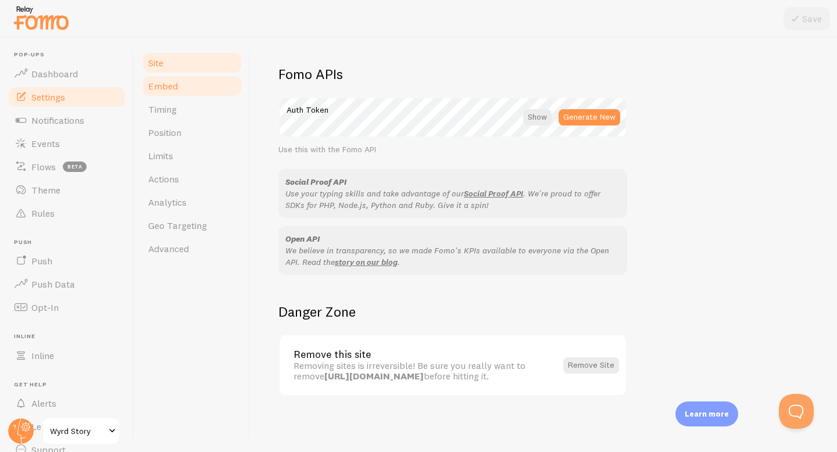
click at [196, 85] on link "Embed" at bounding box center [192, 85] width 102 height 23
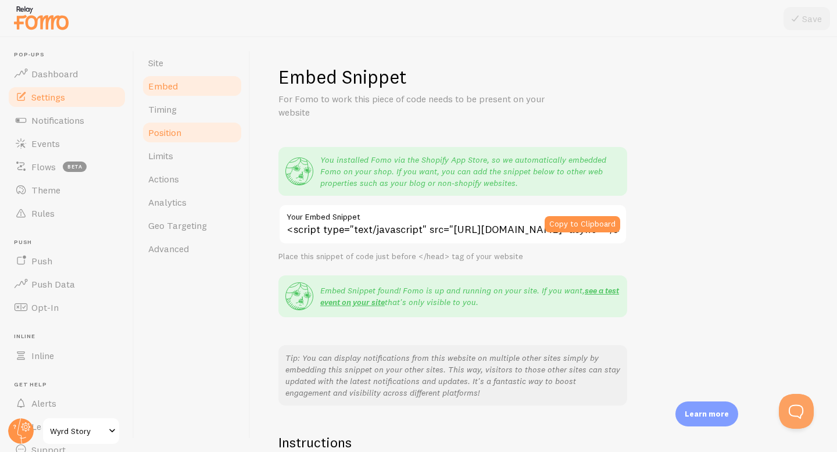
click at [188, 127] on link "Position" at bounding box center [192, 132] width 102 height 23
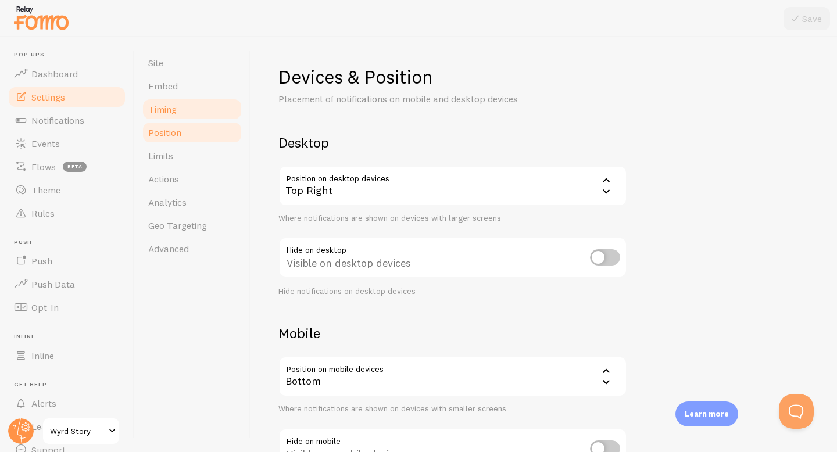
click at [195, 112] on link "Timing" at bounding box center [192, 109] width 102 height 23
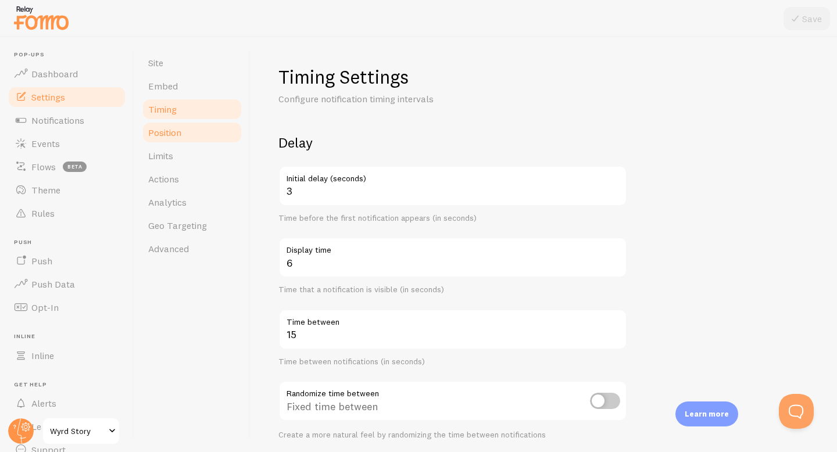
click at [200, 129] on link "Position" at bounding box center [192, 132] width 102 height 23
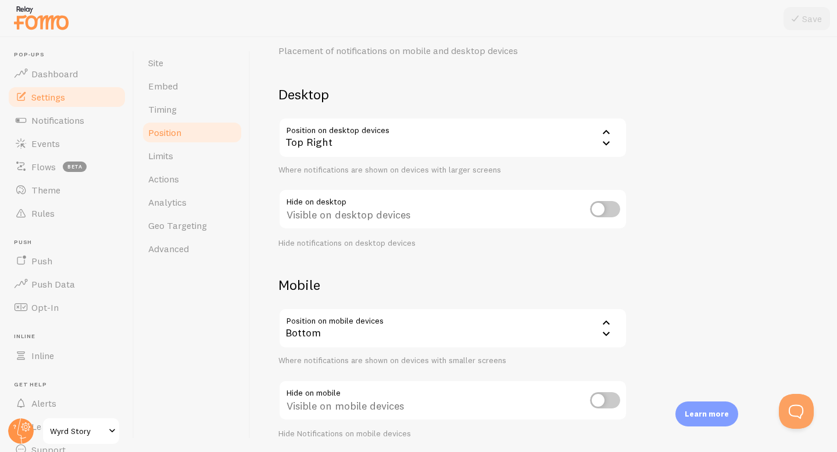
scroll to position [91, 0]
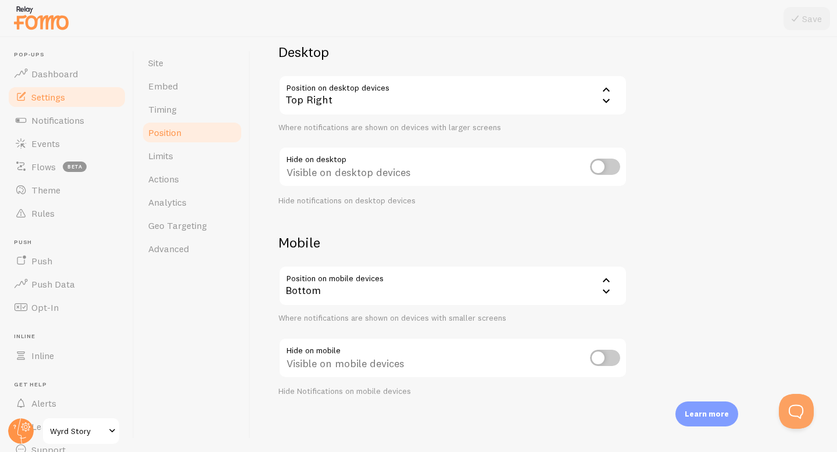
click at [526, 281] on div "Bottom" at bounding box center [452, 286] width 349 height 41
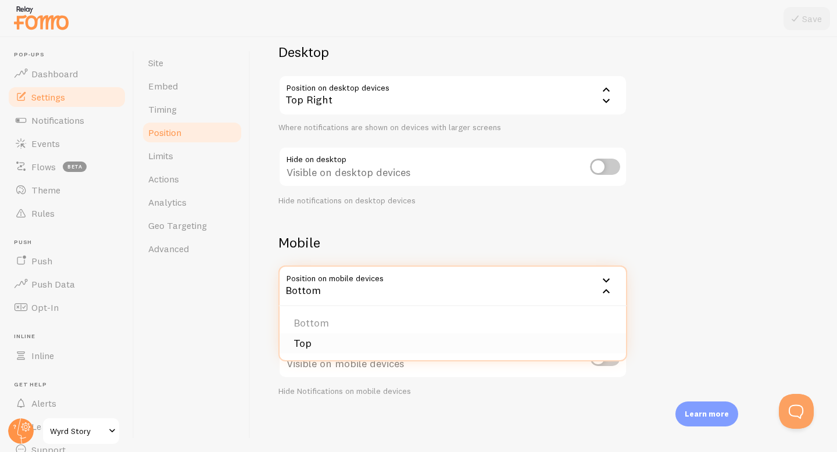
click at [468, 337] on li "Top" at bounding box center [452, 343] width 346 height 20
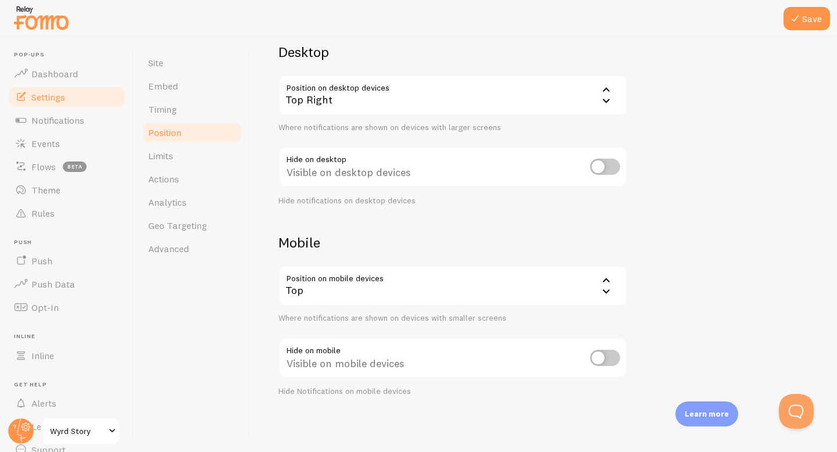
click at [692, 248] on div "Devices & Position Placement of notifications on mobile and desktop devices Des…" at bounding box center [543, 185] width 530 height 422
click at [805, 27] on button "Save" at bounding box center [806, 18] width 46 height 23
click at [136, 115] on div "Site Embed Timing Position Limits Actions Analytics Geo Targeting Advanced" at bounding box center [192, 244] width 116 height 415
click at [167, 106] on span "Timing" at bounding box center [162, 109] width 28 height 12
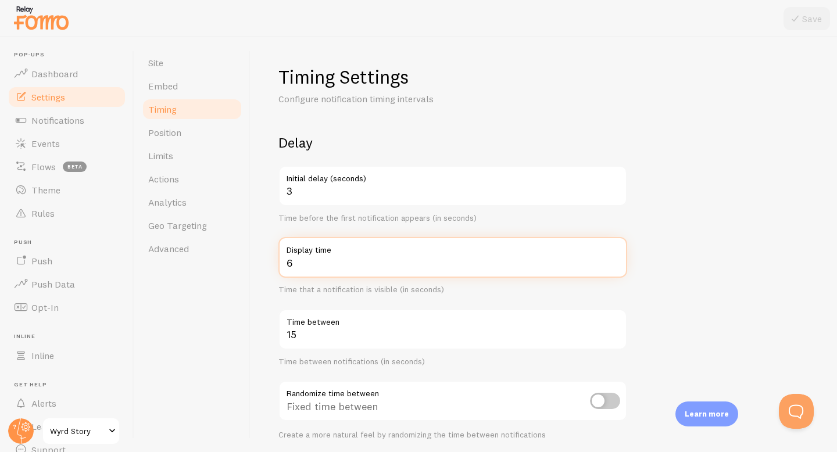
drag, startPoint x: 327, startPoint y: 267, endPoint x: 251, endPoint y: 267, distance: 76.1
click at [251, 267] on div "Timing Settings Configure notification timing intervals Delay 3 Initial delay (…" at bounding box center [543, 244] width 586 height 415
type input "8"
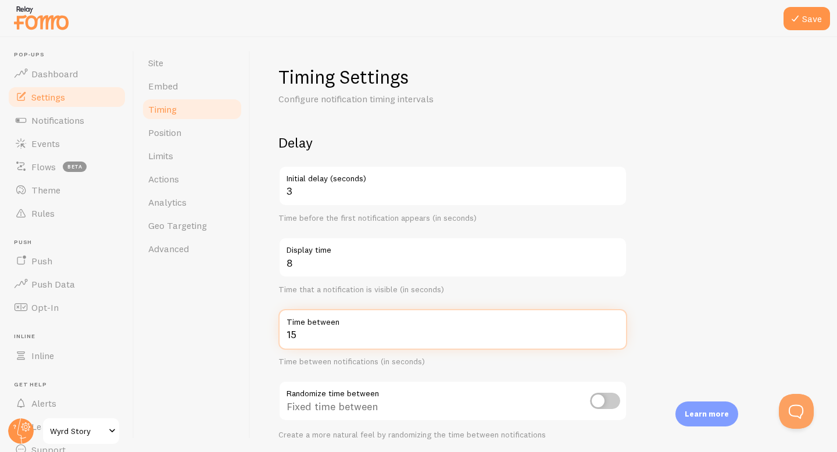
drag, startPoint x: 311, startPoint y: 343, endPoint x: 225, endPoint y: 343, distance: 86.6
click at [225, 343] on div "Site Embed Timing Position Limits Actions Analytics Geo Targeting Advanced Timi…" at bounding box center [485, 244] width 702 height 415
type input "1"
type input "20"
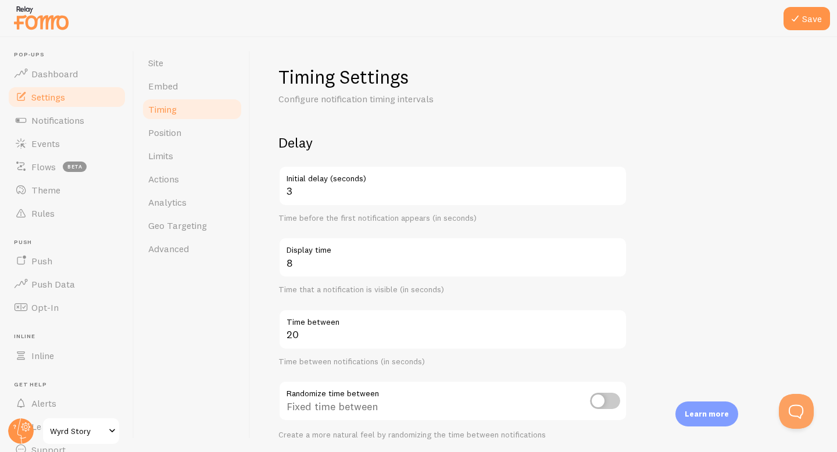
click at [661, 274] on form "Delay 3 Initial delay (seconds) Time before the first notification appears (in …" at bounding box center [543, 383] width 530 height 498
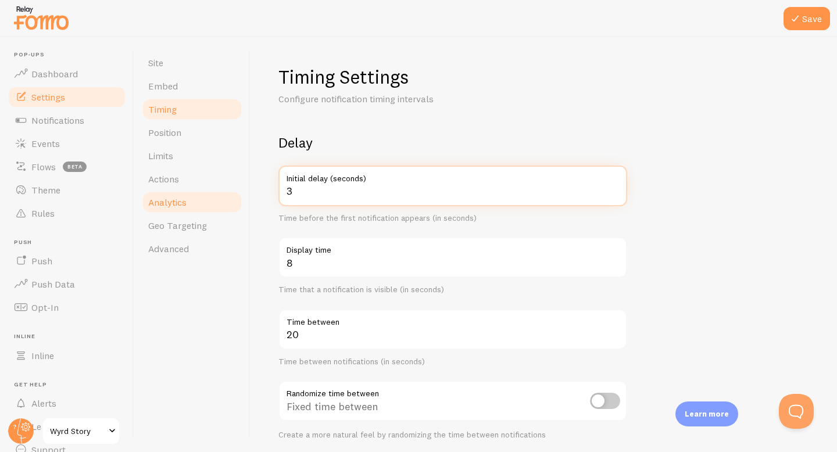
drag, startPoint x: 346, startPoint y: 196, endPoint x: 221, endPoint y: 195, distance: 124.3
click at [224, 195] on div "Site Embed Timing Position Limits Actions Analytics Geo Targeting Advanced Timi…" at bounding box center [485, 244] width 702 height 415
type input "4"
type input "5"
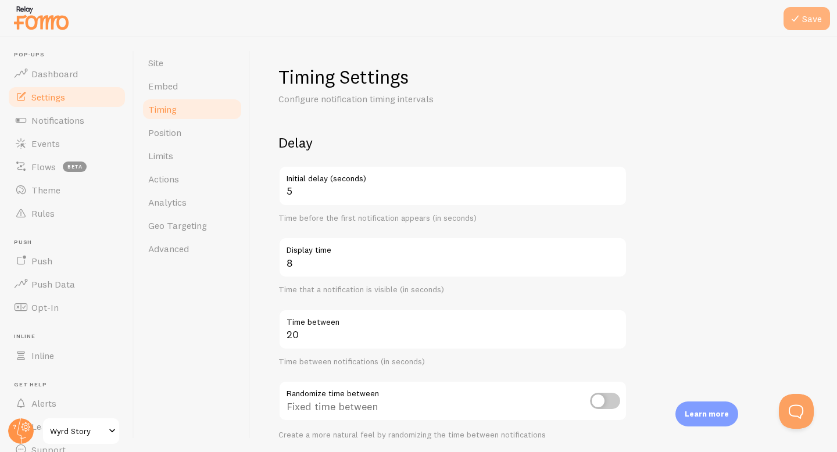
click at [812, 15] on button "Save" at bounding box center [806, 18] width 46 height 23
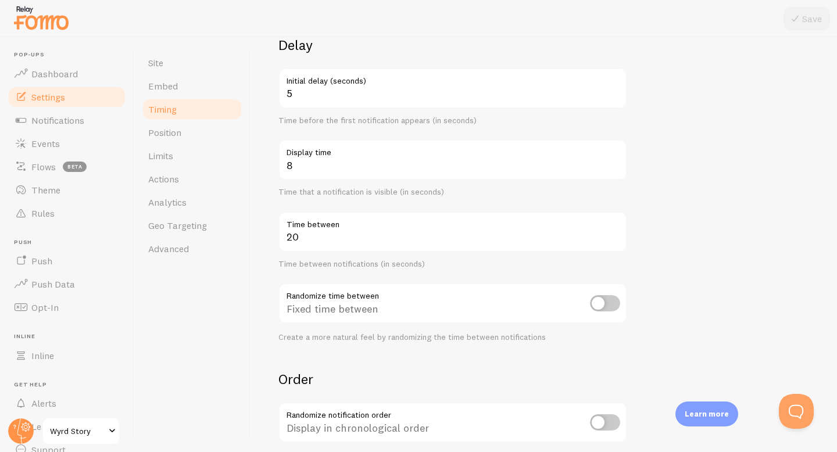
scroll to position [33, 0]
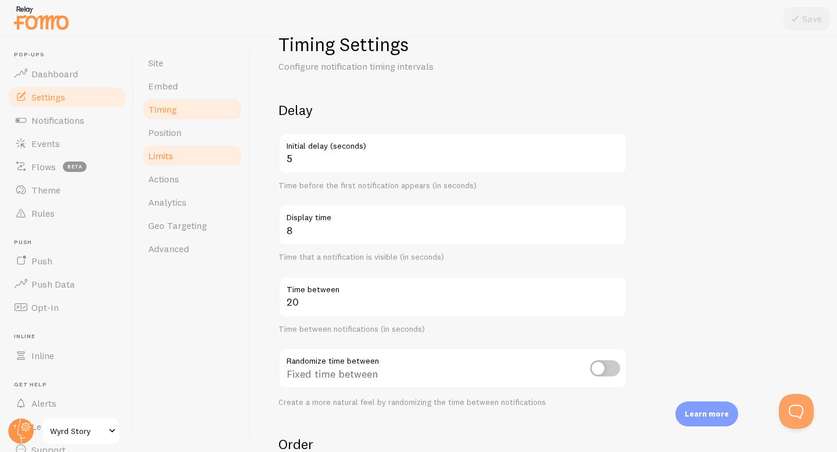
click at [148, 157] on link "Limits" at bounding box center [192, 155] width 102 height 23
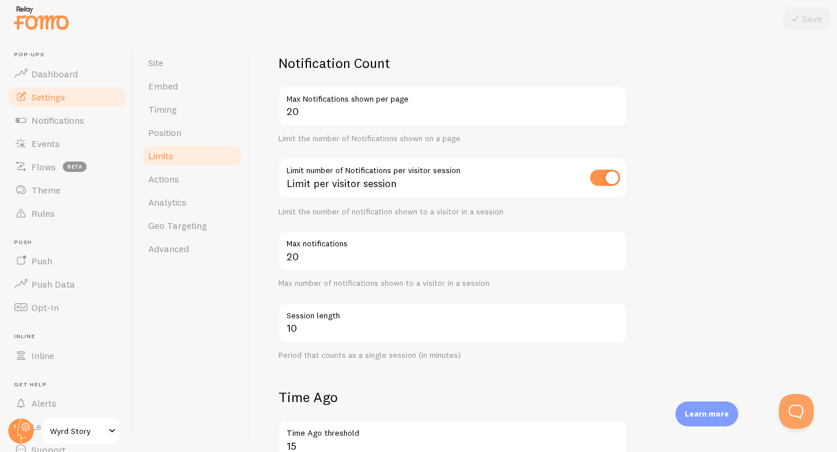
scroll to position [116, 0]
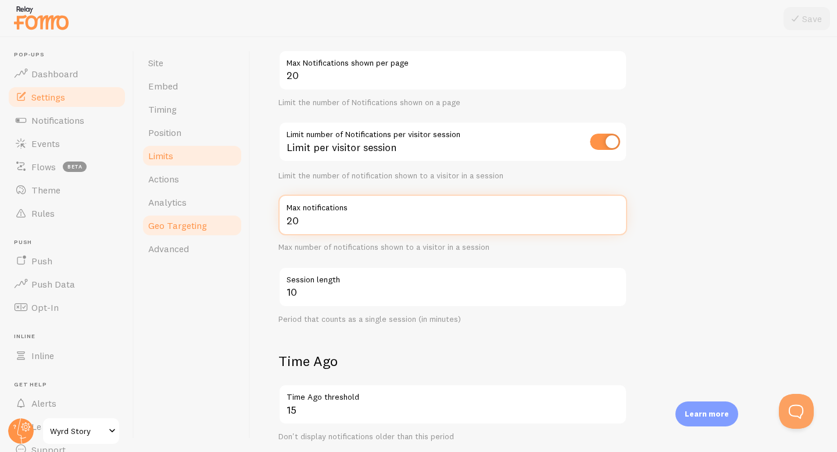
drag, startPoint x: 368, startPoint y: 218, endPoint x: 241, endPoint y: 218, distance: 127.2
click at [241, 218] on div "Site Embed Timing Position Limits Actions Analytics Geo Targeting Advanced Limi…" at bounding box center [485, 244] width 702 height 415
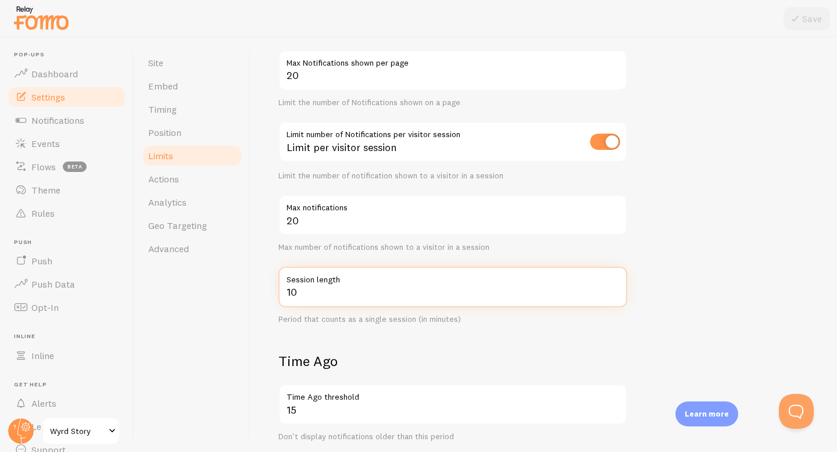
drag, startPoint x: 311, startPoint y: 296, endPoint x: 239, endPoint y: 296, distance: 71.5
click at [239, 296] on div "Site Embed Timing Position Limits Actions Analytics Geo Targeting Advanced Limi…" at bounding box center [485, 244] width 702 height 415
type input "5"
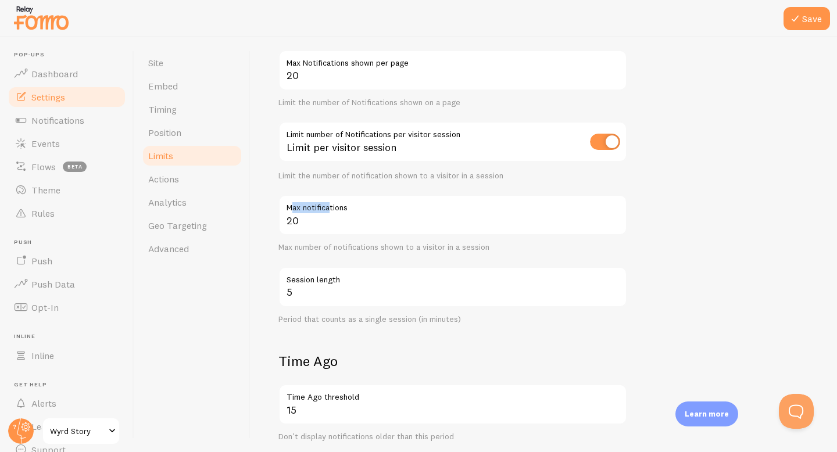
drag, startPoint x: 331, startPoint y: 207, endPoint x: 260, endPoint y: 207, distance: 70.9
click at [260, 207] on div "Limits Notification control and limitations Notification Count 20 Max Notificat…" at bounding box center [543, 244] width 586 height 415
drag, startPoint x: 307, startPoint y: 213, endPoint x: 273, endPoint y: 213, distance: 34.3
click at [273, 213] on div "Limits Notification control and limitations Notification Count 20 Max Notificat…" at bounding box center [543, 244] width 586 height 415
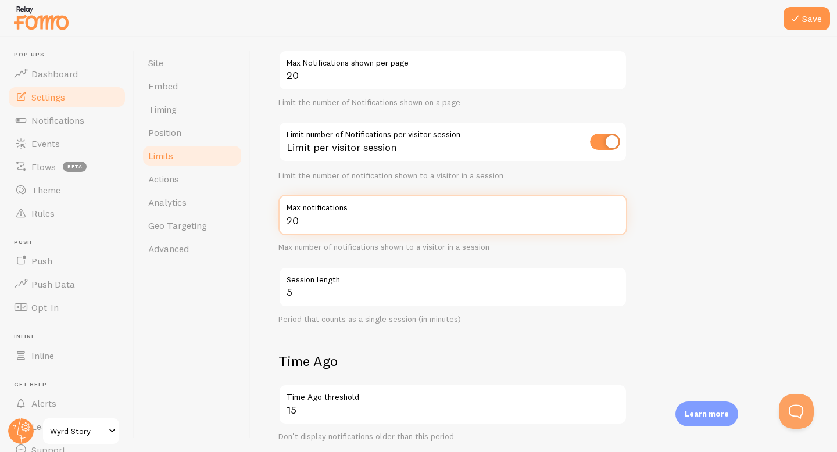
drag, startPoint x: 318, startPoint y: 224, endPoint x: 277, endPoint y: 224, distance: 40.7
click at [277, 224] on div "Limits Notification control and limitations Notification Count 20 Max Notificat…" at bounding box center [543, 244] width 586 height 415
type input "10"
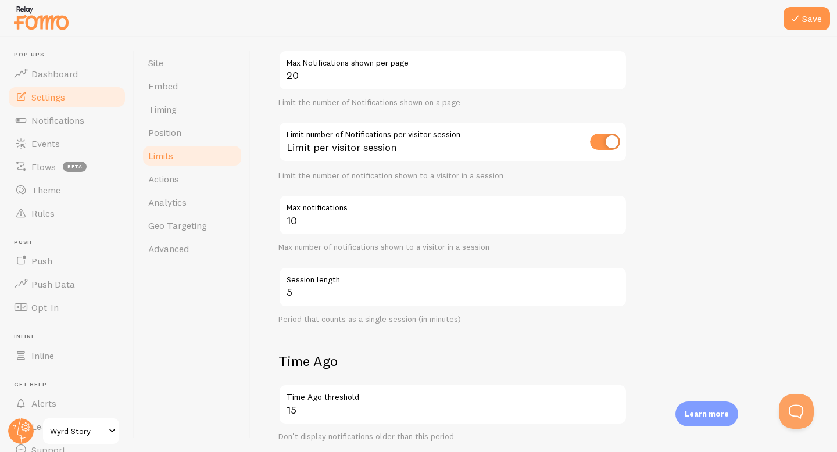
click at [780, 177] on form "Notification Count 20 Max Notifications shown per page Limit the number of Noti…" at bounding box center [543, 360] width 530 height 685
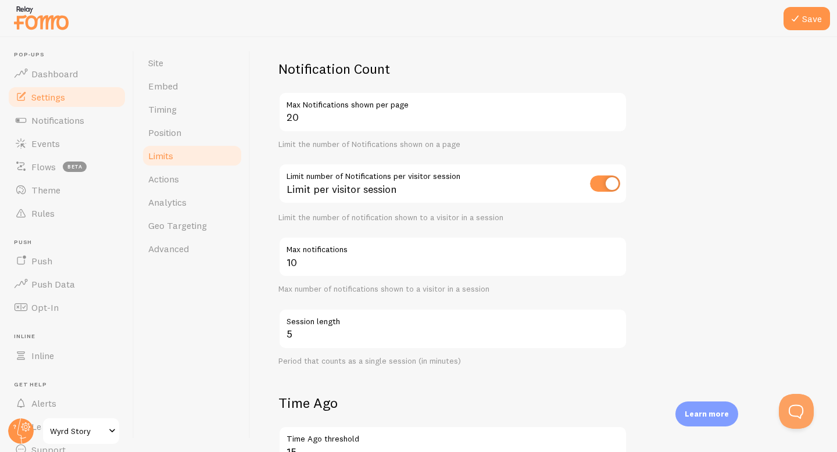
scroll to position [60, 0]
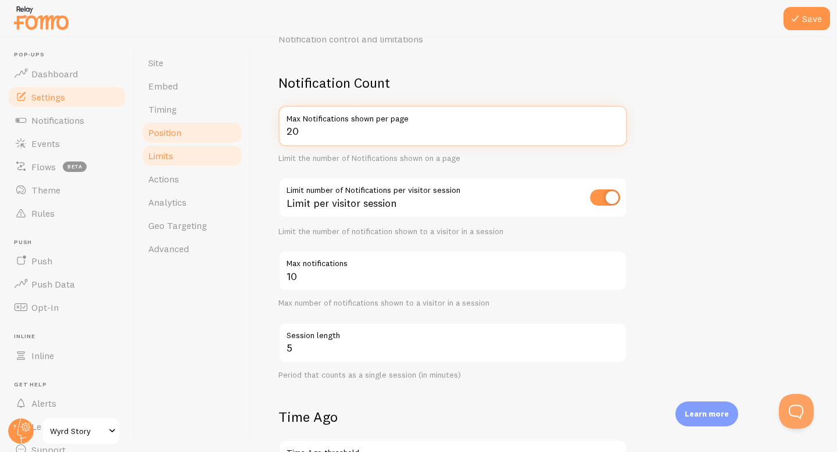
drag, startPoint x: 511, startPoint y: 132, endPoint x: 228, endPoint y: 132, distance: 282.9
click at [228, 132] on div "Site Embed Timing Position Limits Actions Analytics Geo Targeting Advanced Limi…" at bounding box center [485, 244] width 702 height 415
type input "10"
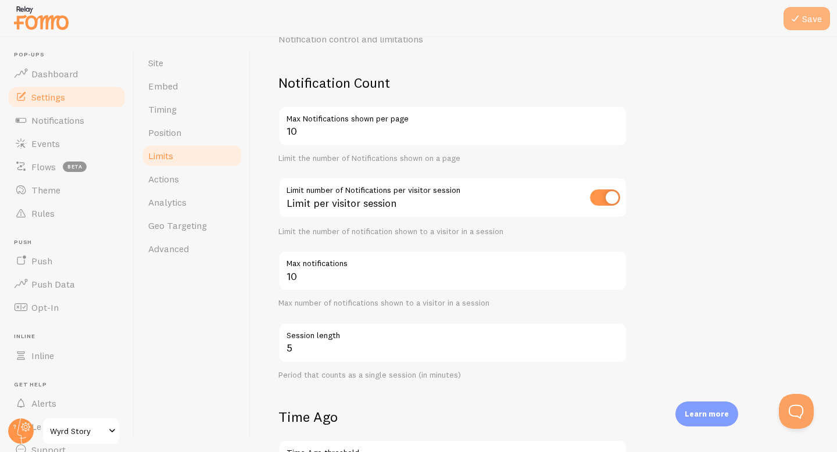
drag, startPoint x: 802, startPoint y: 16, endPoint x: 797, endPoint y: 21, distance: 7.0
click at [802, 16] on button "Save" at bounding box center [806, 18] width 46 height 23
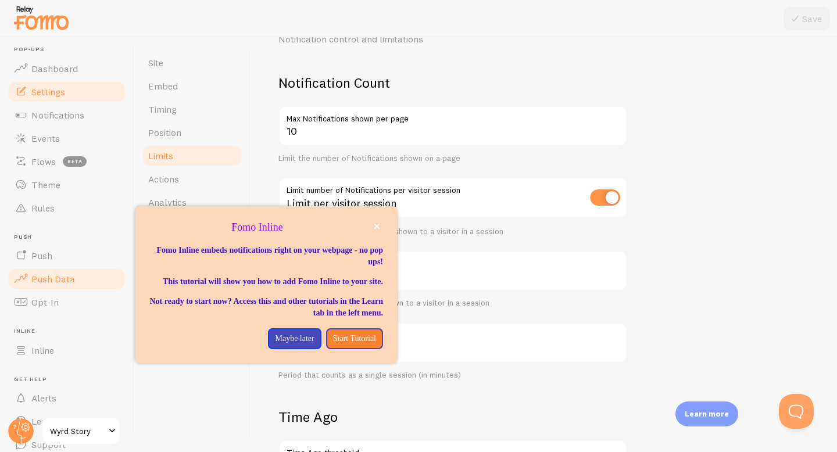
scroll to position [0, 0]
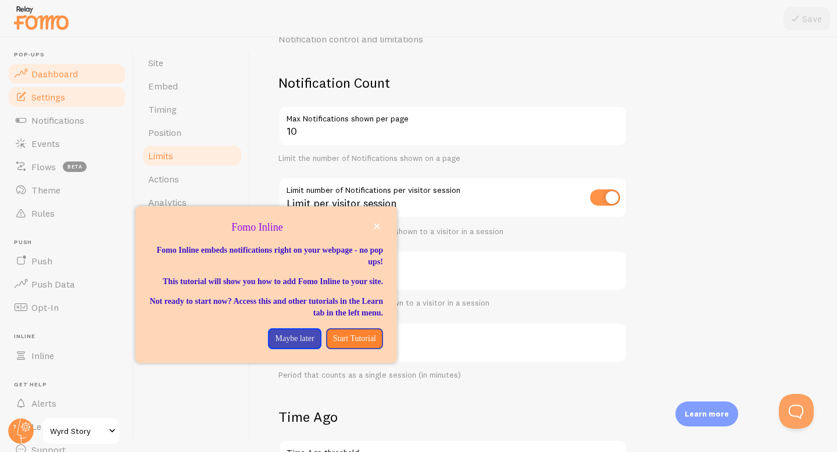
click at [53, 67] on link "Dashboard" at bounding box center [67, 73] width 120 height 23
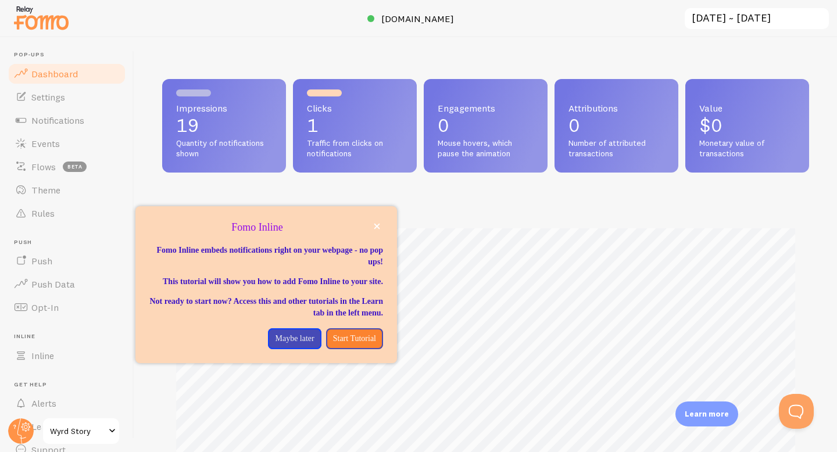
scroll to position [305, 647]
click at [374, 226] on icon "close," at bounding box center [377, 226] width 6 height 6
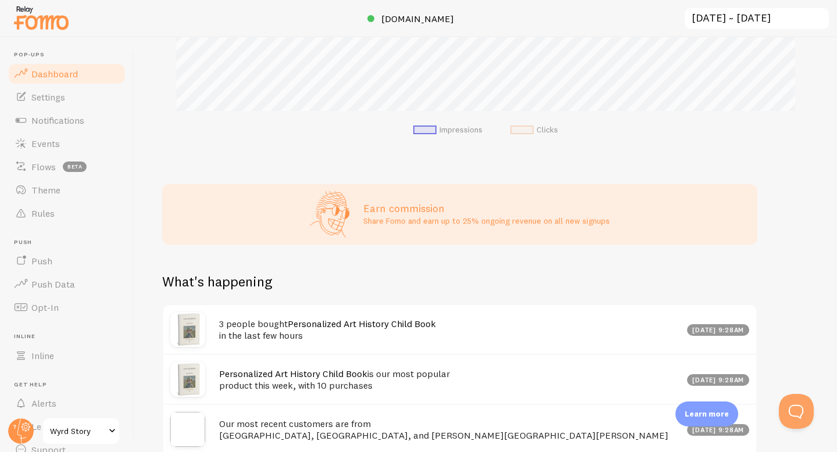
scroll to position [0, 0]
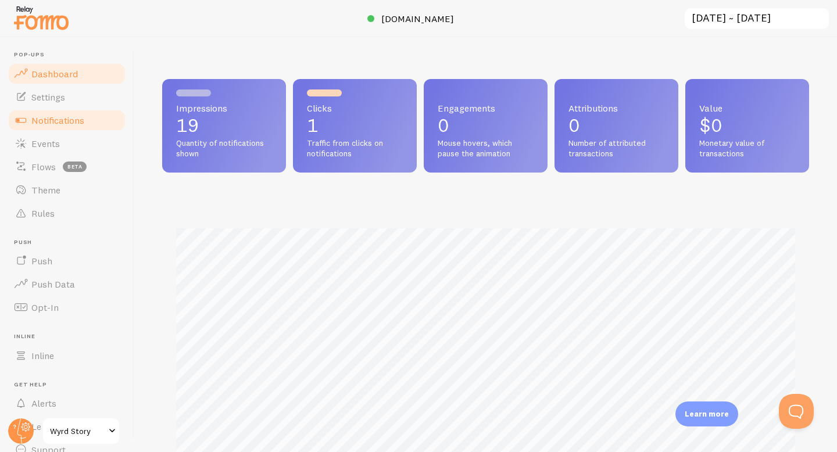
click at [71, 111] on link "Notifications" at bounding box center [67, 120] width 120 height 23
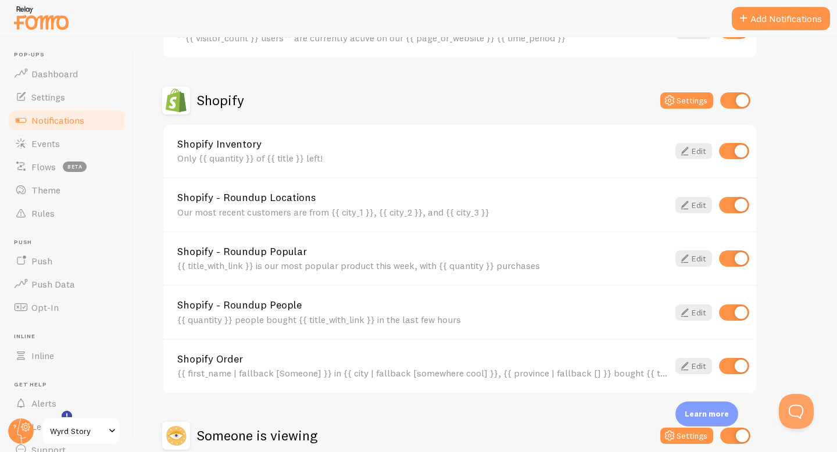
scroll to position [51, 0]
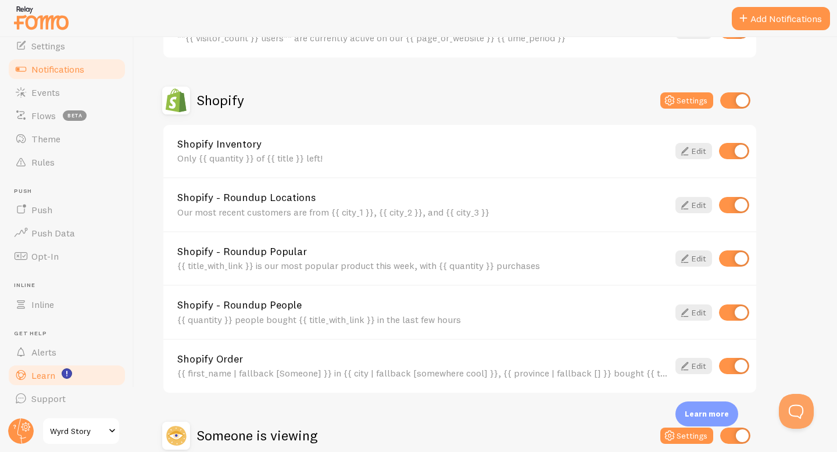
click at [48, 381] on span "Learn" at bounding box center [43, 376] width 24 height 12
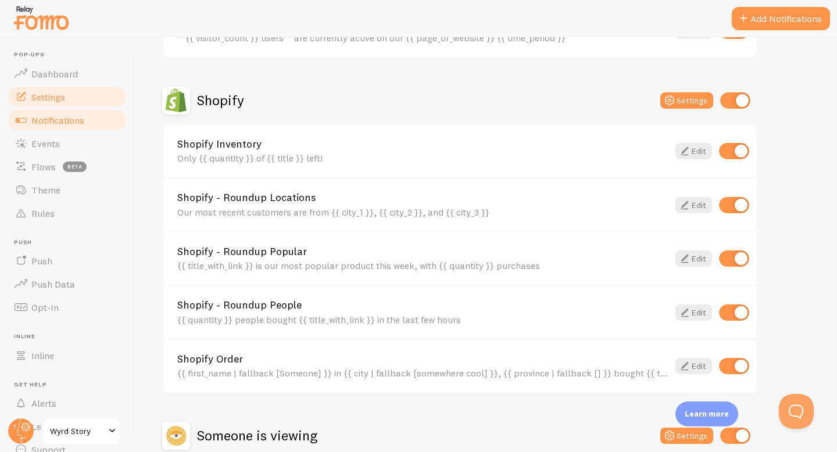
click at [60, 103] on link "Settings" at bounding box center [67, 96] width 120 height 23
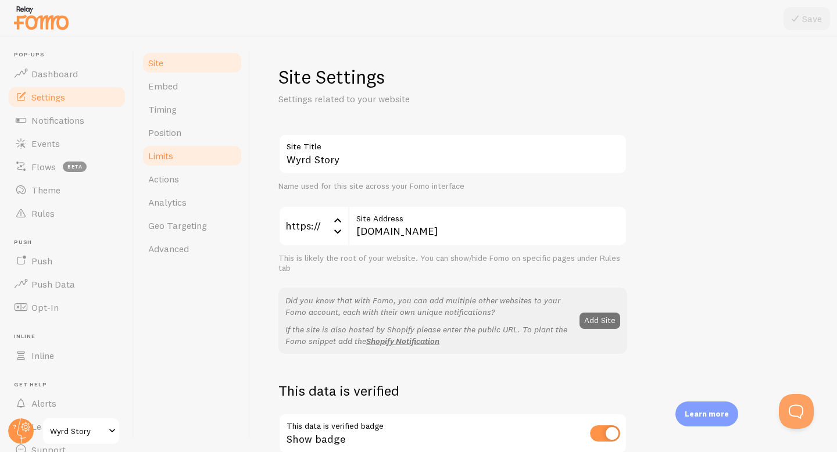
click at [209, 164] on link "Limits" at bounding box center [192, 155] width 102 height 23
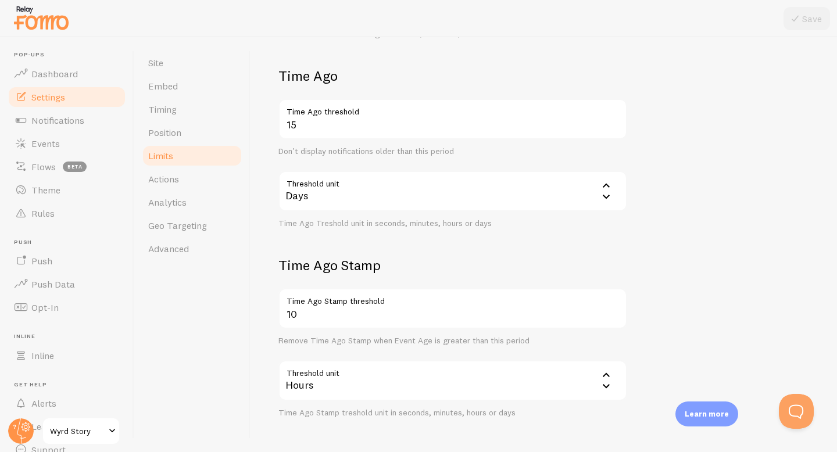
scroll to position [400, 0]
click at [184, 241] on link "Advanced" at bounding box center [192, 248] width 102 height 23
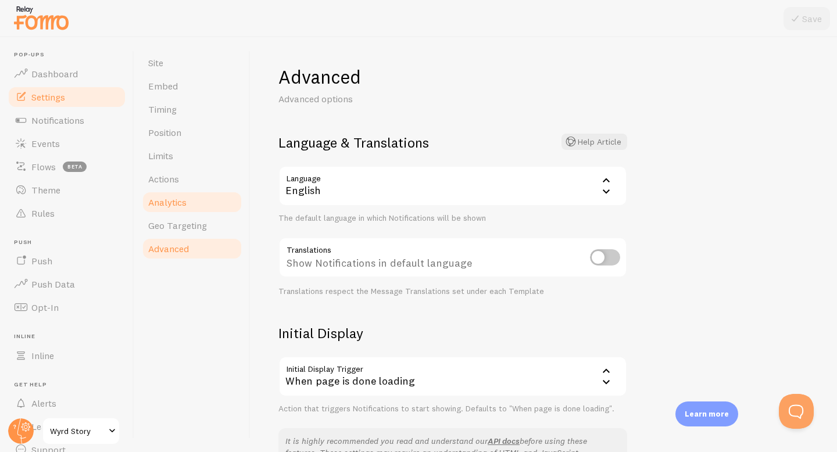
click at [186, 202] on span "Analytics" at bounding box center [167, 202] width 38 height 12
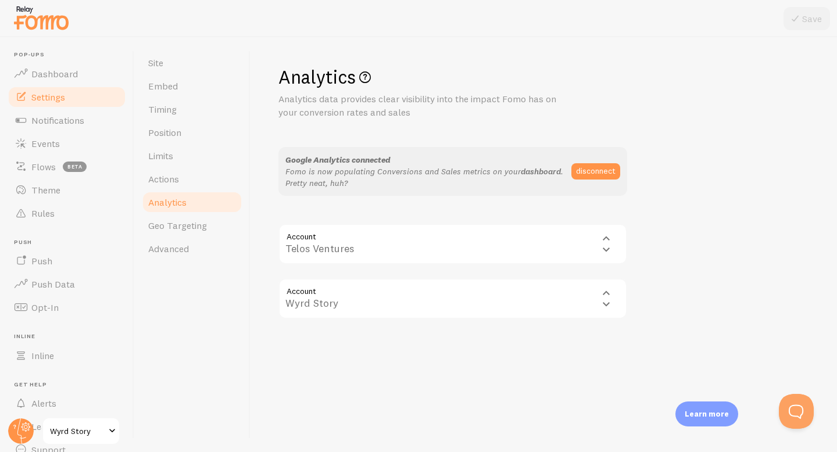
click at [541, 171] on link "dashboard" at bounding box center [541, 171] width 40 height 10
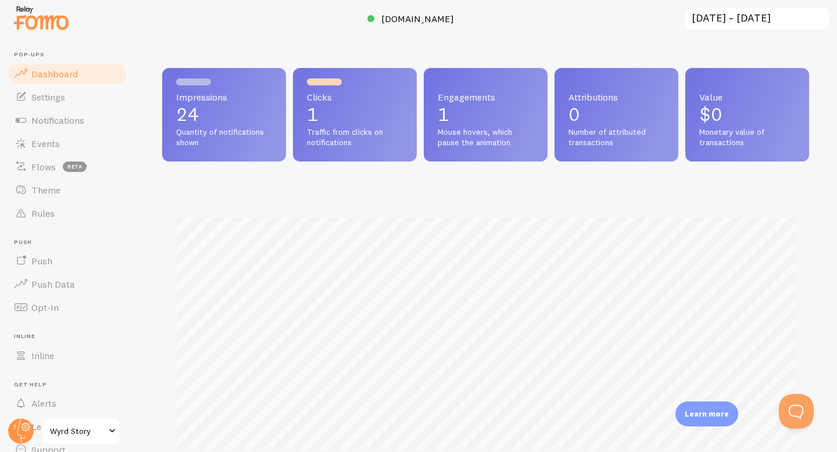
scroll to position [13, 0]
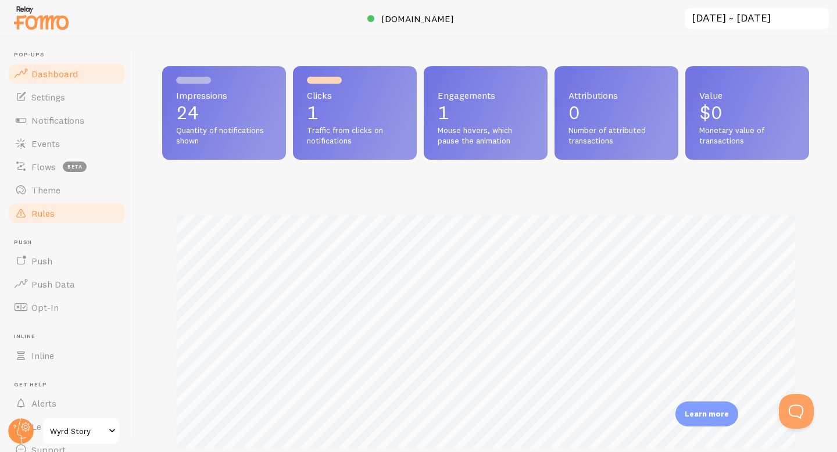
click at [41, 206] on link "Rules" at bounding box center [67, 213] width 120 height 23
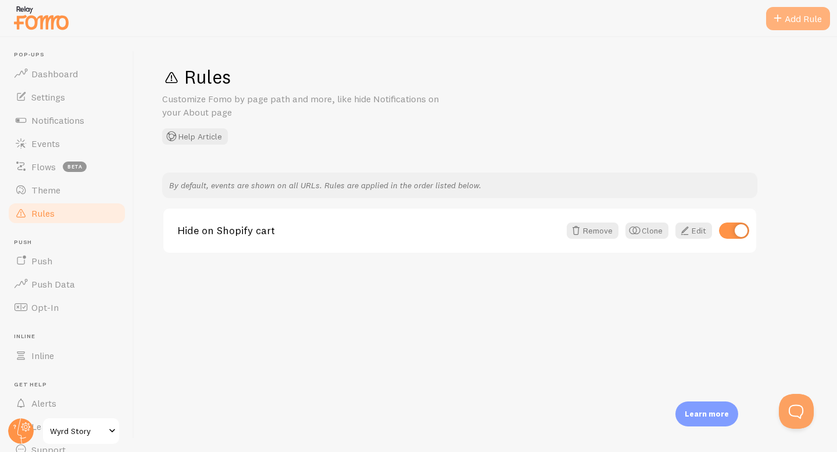
click at [812, 9] on div "Add Rule" at bounding box center [798, 18] width 64 height 23
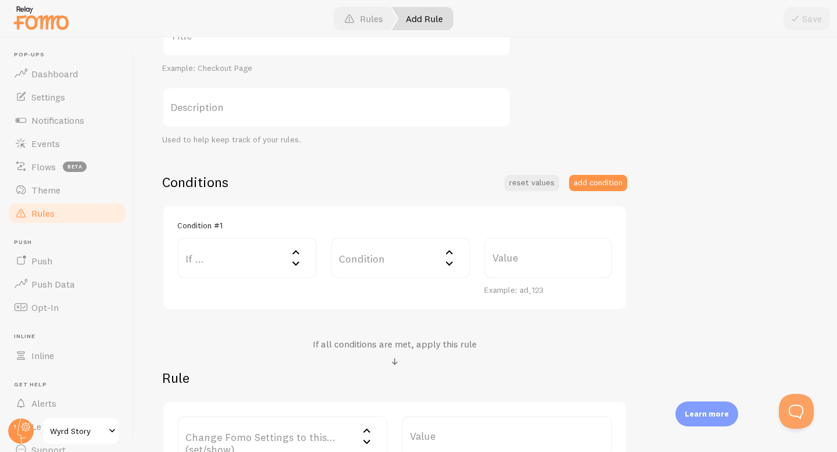
scroll to position [16, 0]
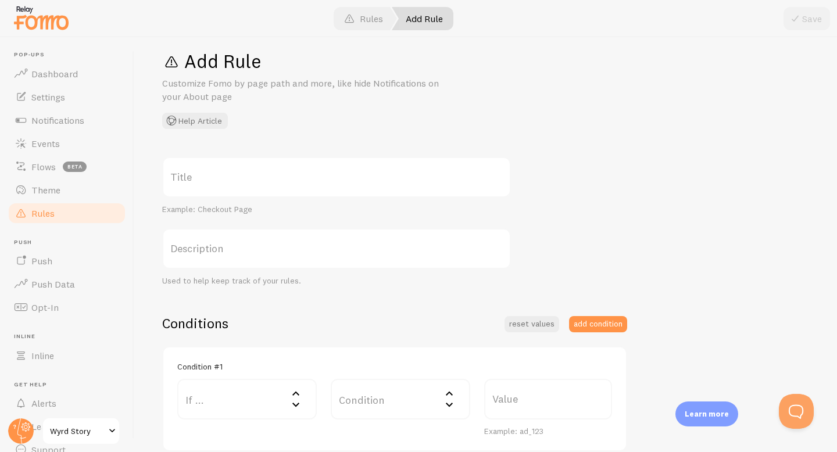
click at [386, 168] on label "Title" at bounding box center [336, 177] width 349 height 41
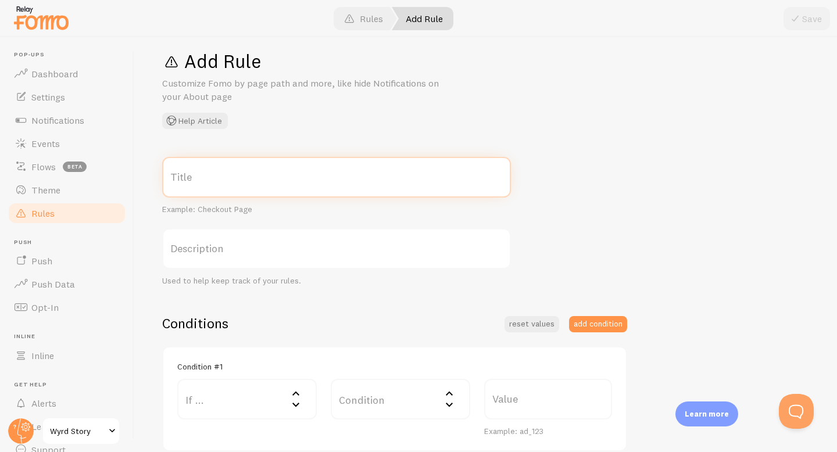
click at [386, 168] on input "Title" at bounding box center [336, 177] width 349 height 41
type input "Hid for a"
type input "Hide for Admin"
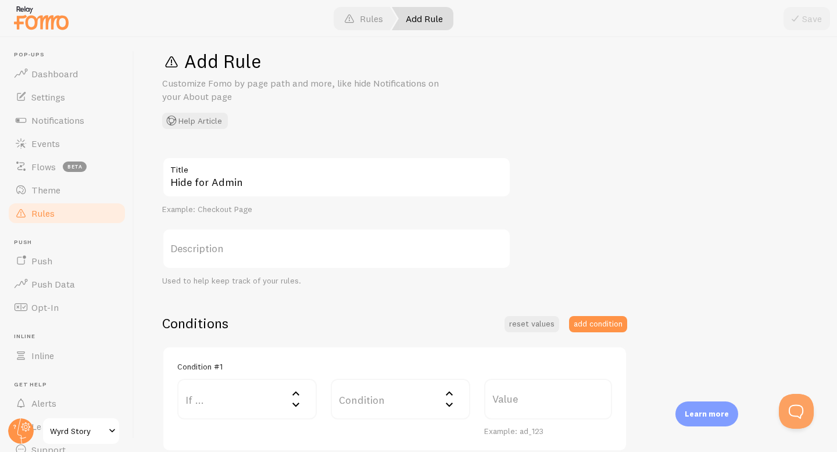
click at [299, 250] on label "Description" at bounding box center [336, 248] width 349 height 41
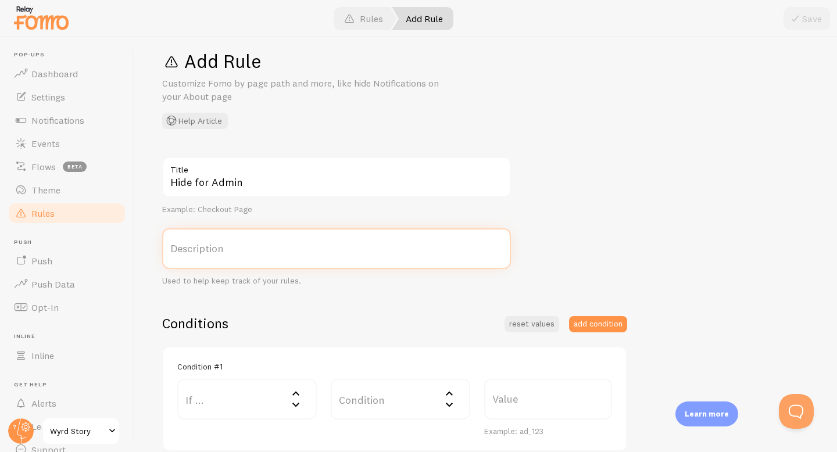
click at [299, 250] on input "Description" at bounding box center [336, 248] width 349 height 41
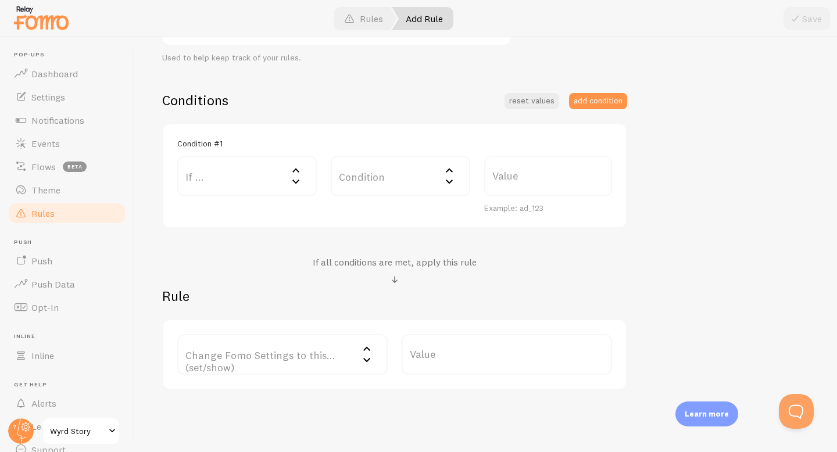
click at [246, 177] on label "If ..." at bounding box center [246, 176] width 139 height 41
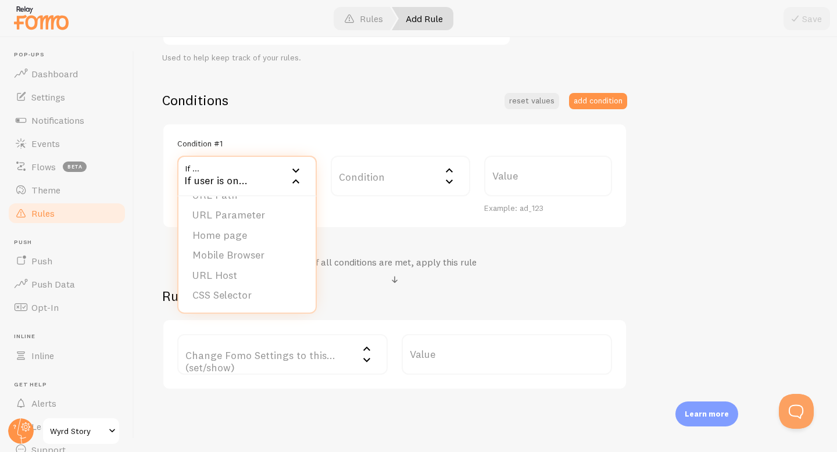
scroll to position [0, 0]
click at [357, 117] on div "Conditions reset values add condition Condition #1 If ... If user is on... URL …" at bounding box center [394, 159] width 465 height 137
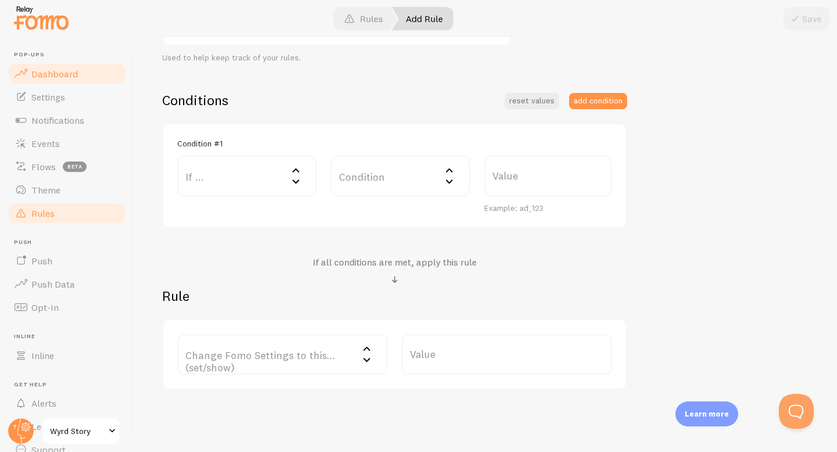
click at [82, 80] on link "Dashboard" at bounding box center [67, 73] width 120 height 23
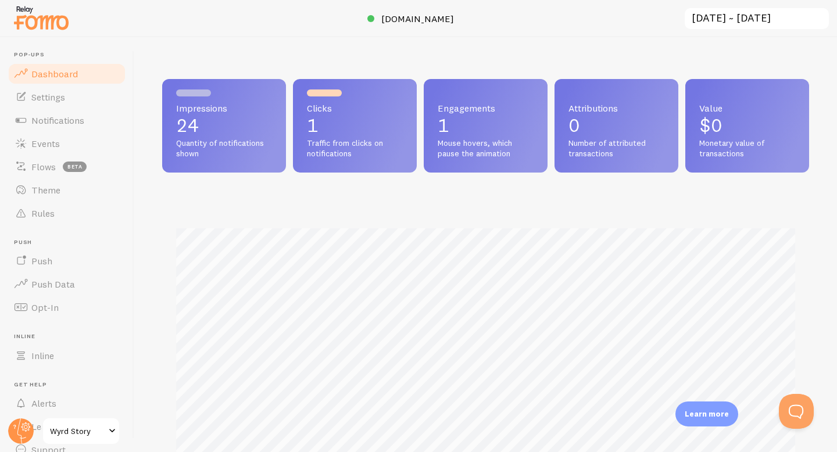
scroll to position [305, 647]
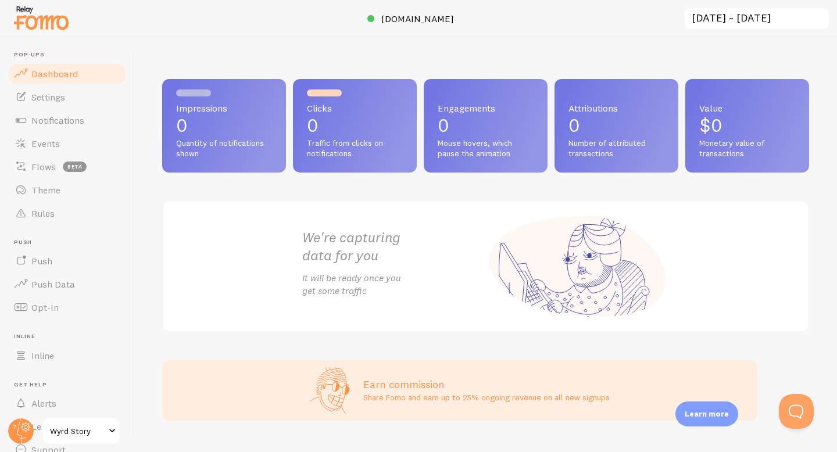
scroll to position [51, 0]
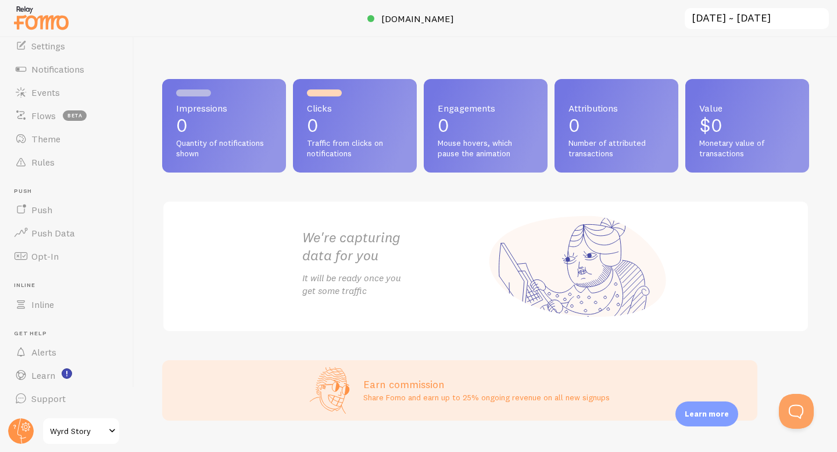
click at [111, 432] on span at bounding box center [112, 431] width 14 height 14
